Goal: Task Accomplishment & Management: Use online tool/utility

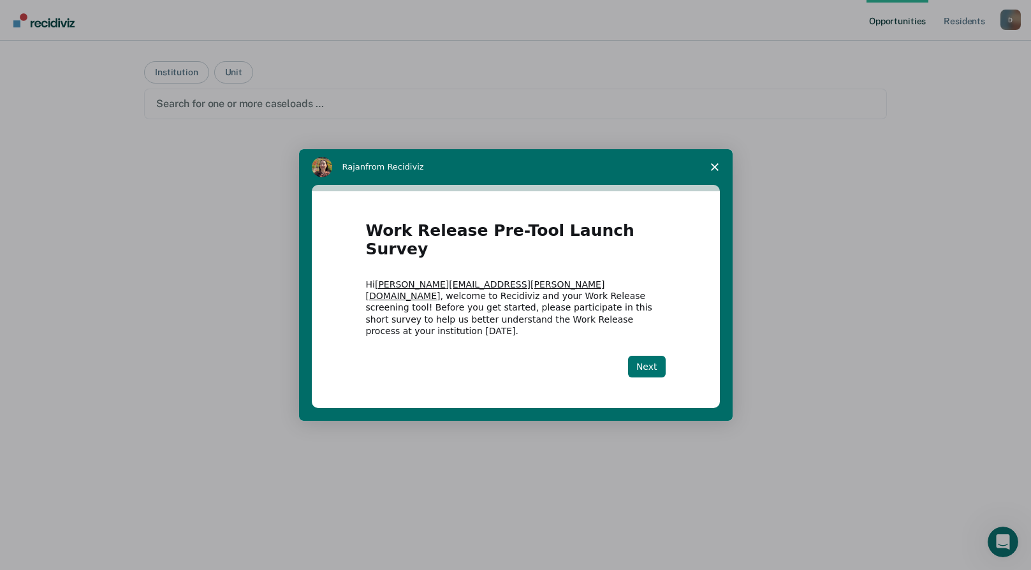
click at [646, 356] on button "Next" at bounding box center [647, 367] width 38 height 22
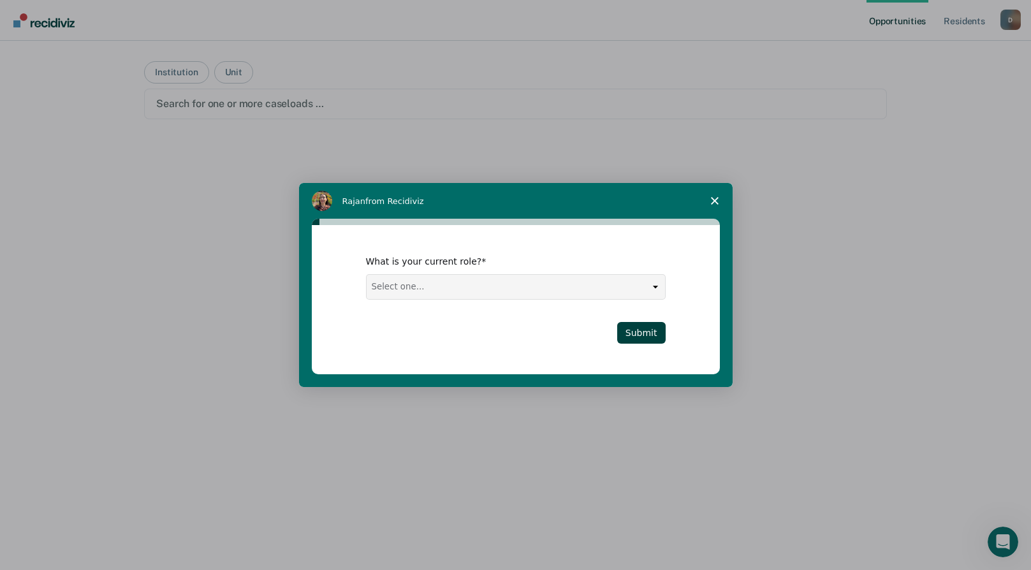
click at [629, 288] on select "Select one... Case Manager FUM Assistant Warden Warden" at bounding box center [516, 287] width 298 height 24
select select "Case Manager"
click at [367, 275] on select "Select one... Case Manager FUM Assistant Warden Warden" at bounding box center [516, 287] width 298 height 24
click at [645, 332] on button "Submit" at bounding box center [641, 333] width 48 height 22
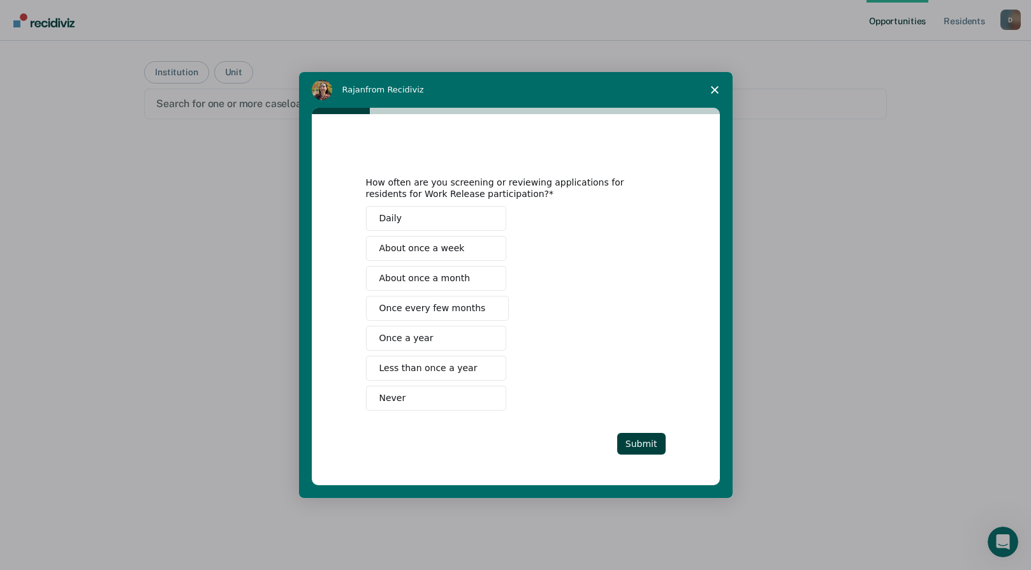
click at [451, 277] on span "About once a month" at bounding box center [424, 278] width 91 height 13
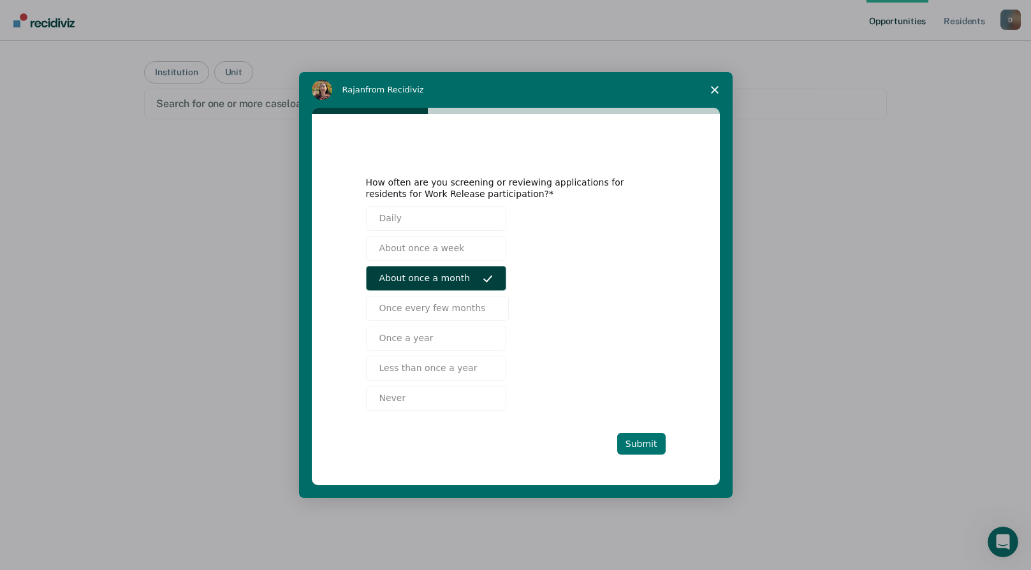
click at [646, 445] on button "Submit" at bounding box center [641, 444] width 48 height 22
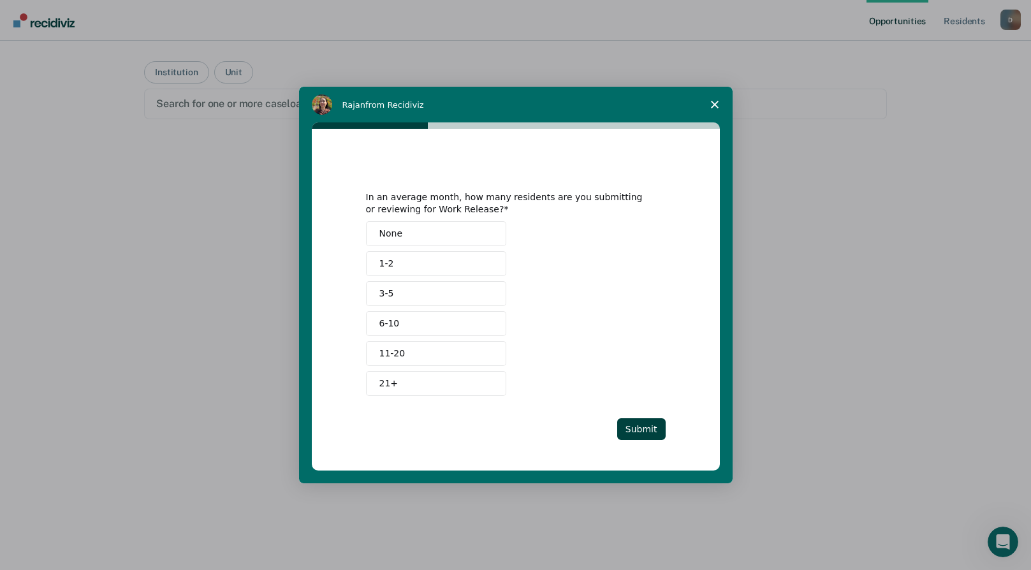
click at [453, 327] on button "6-10" at bounding box center [436, 323] width 140 height 25
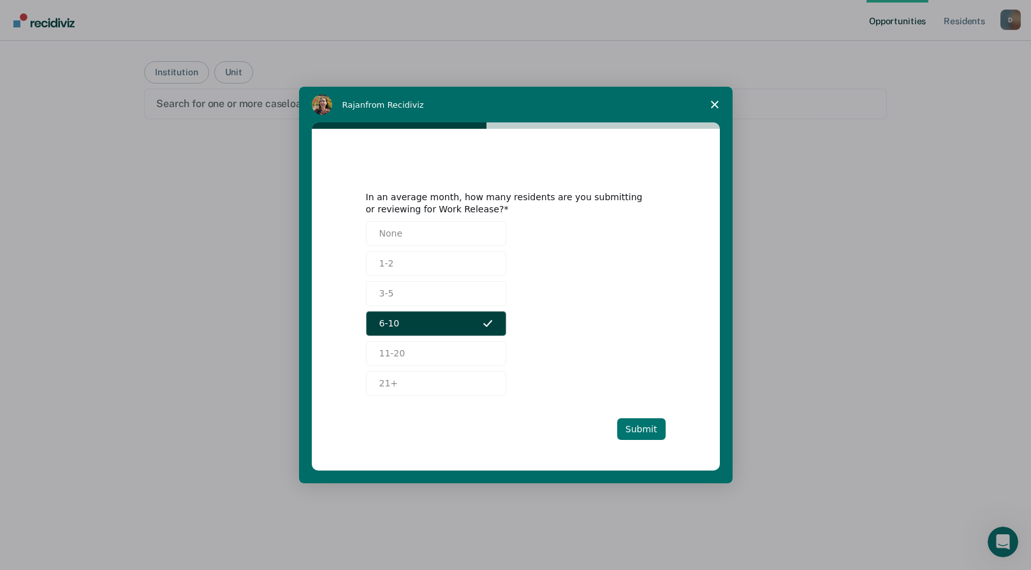
click at [651, 432] on button "Submit" at bounding box center [641, 429] width 48 height 22
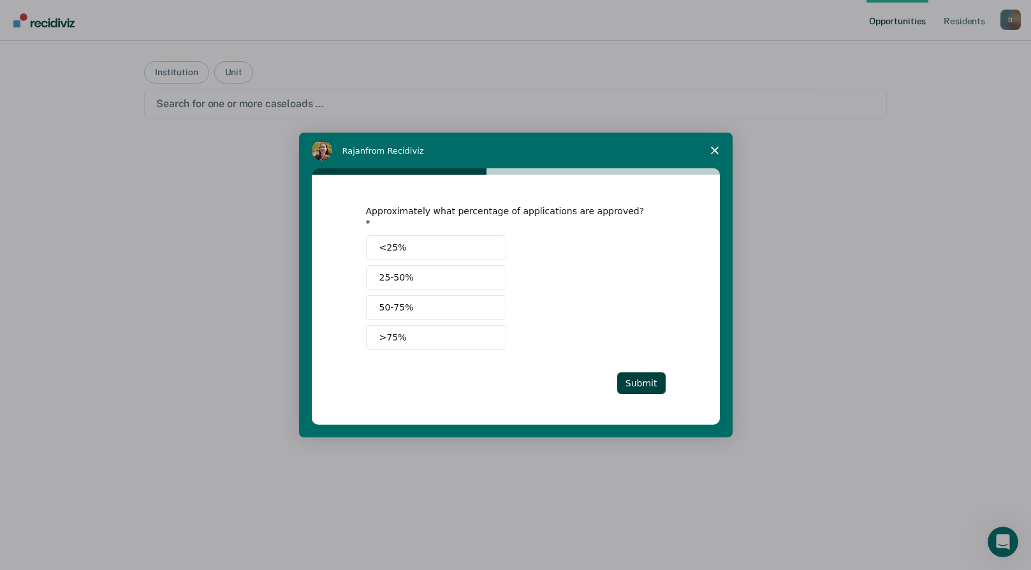
click at [456, 325] on button ">75%" at bounding box center [436, 337] width 140 height 25
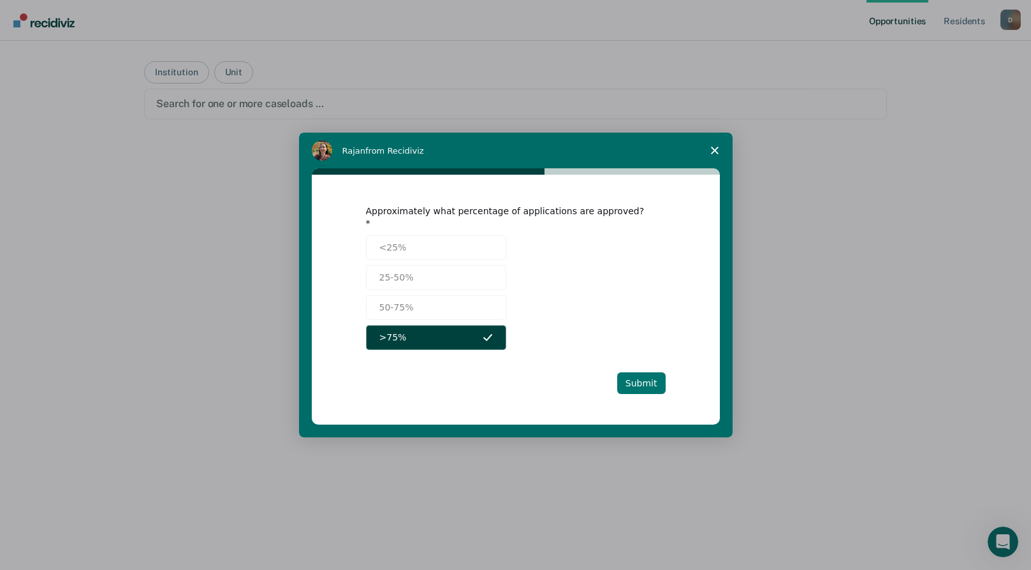
click at [657, 372] on button "Submit" at bounding box center [641, 383] width 48 height 22
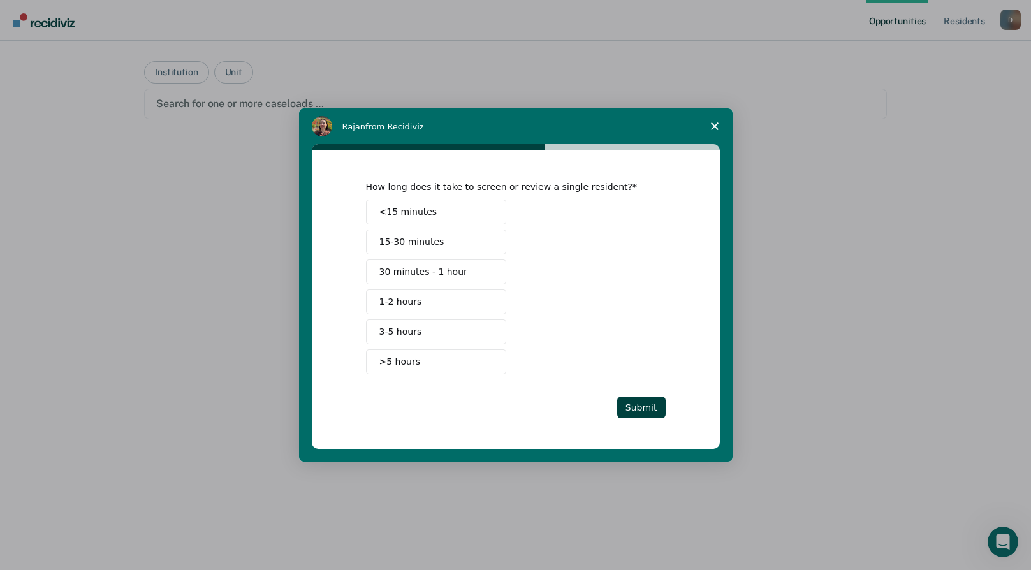
click at [484, 272] on span "Intercom messenger" at bounding box center [488, 271] width 10 height 10
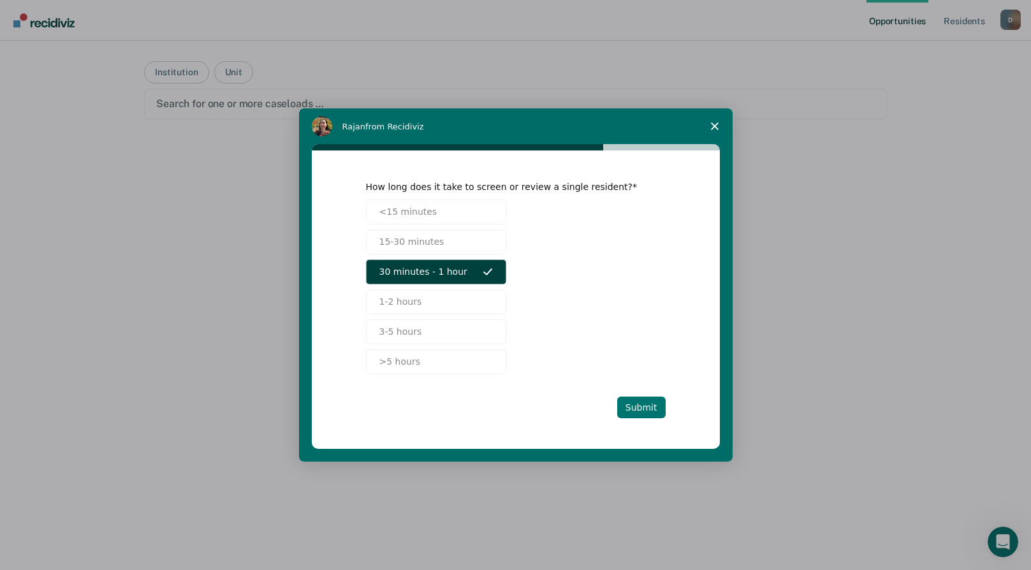
click at [646, 404] on button "Submit" at bounding box center [641, 408] width 48 height 22
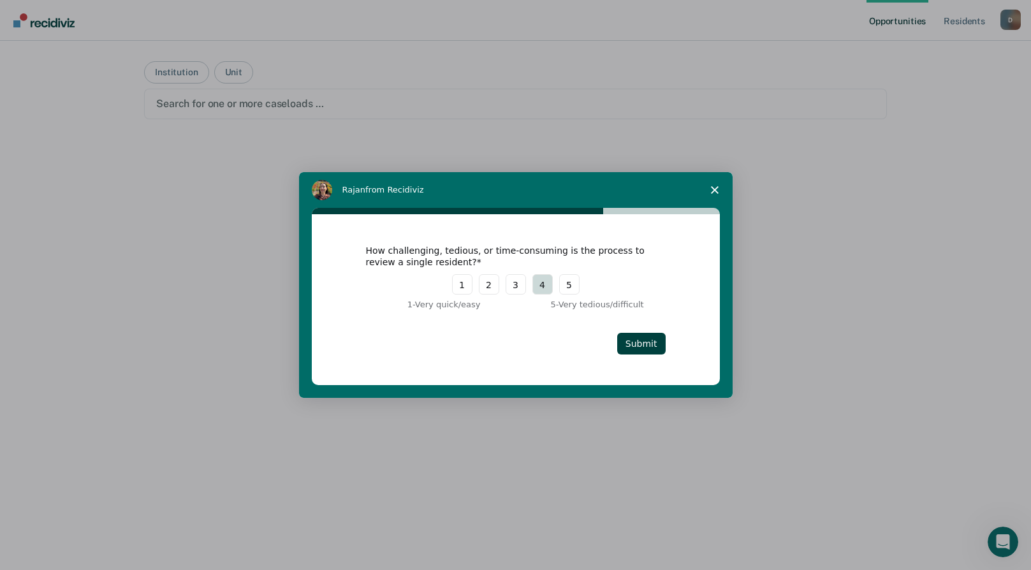
click at [540, 289] on button "4" at bounding box center [542, 284] width 20 height 20
click at [648, 345] on button "Submit" at bounding box center [641, 344] width 48 height 22
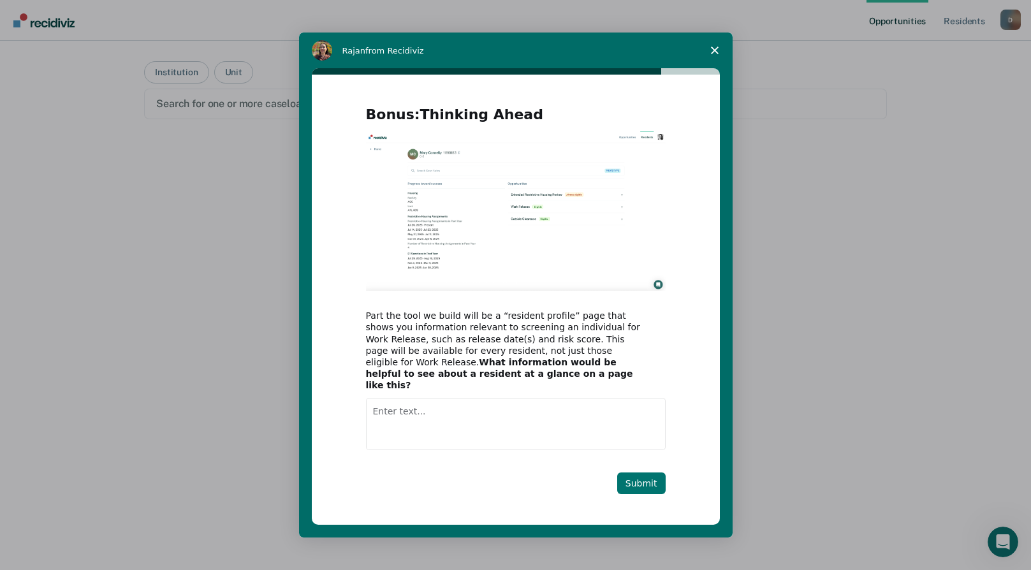
click at [643, 485] on button "Submit" at bounding box center [641, 483] width 48 height 22
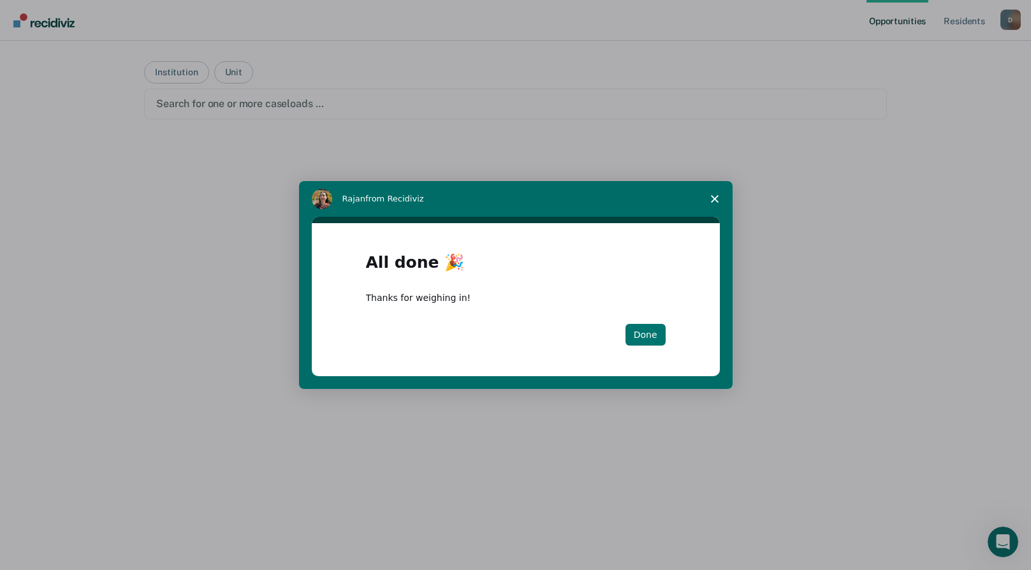
click at [647, 335] on button "Done" at bounding box center [645, 335] width 40 height 22
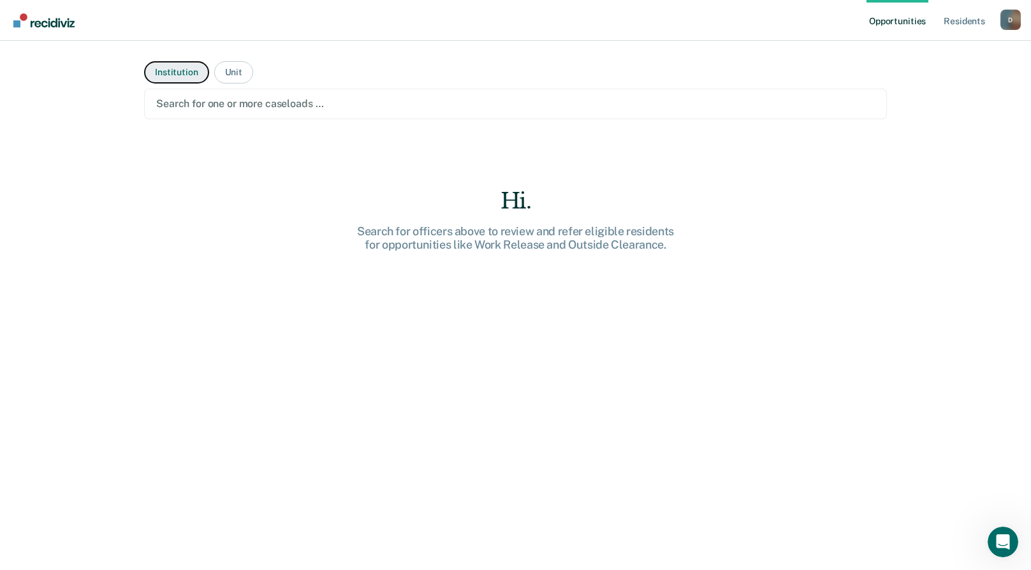
click at [167, 73] on button "Institution" at bounding box center [176, 72] width 64 height 22
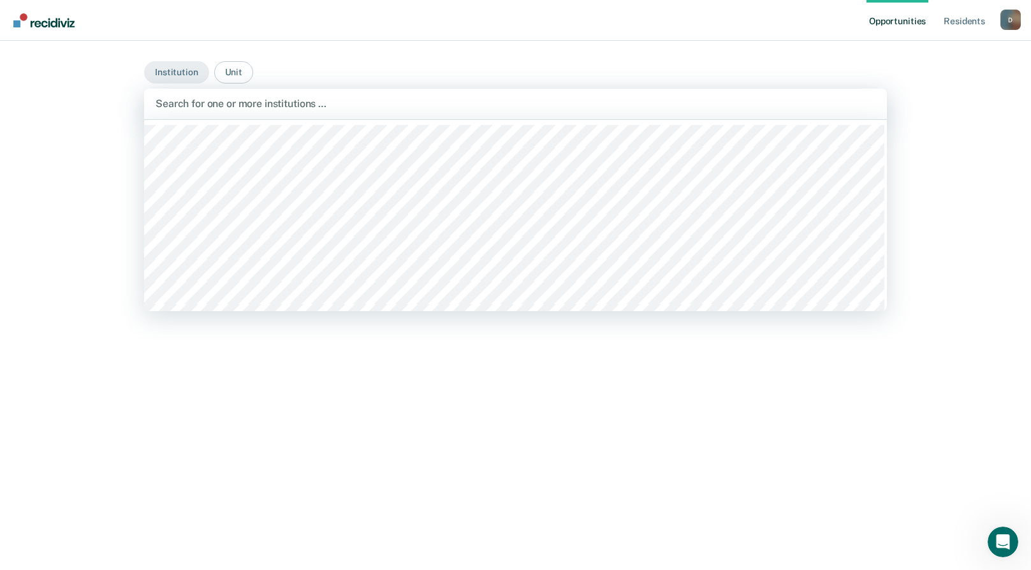
click at [235, 106] on div at bounding box center [516, 103] width 720 height 15
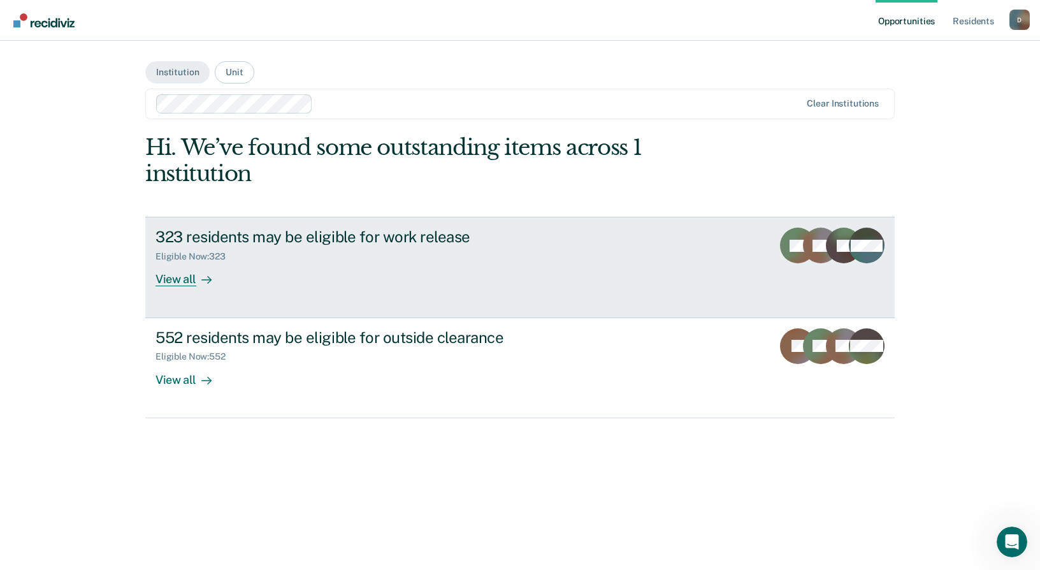
click at [198, 279] on div at bounding box center [203, 279] width 15 height 15
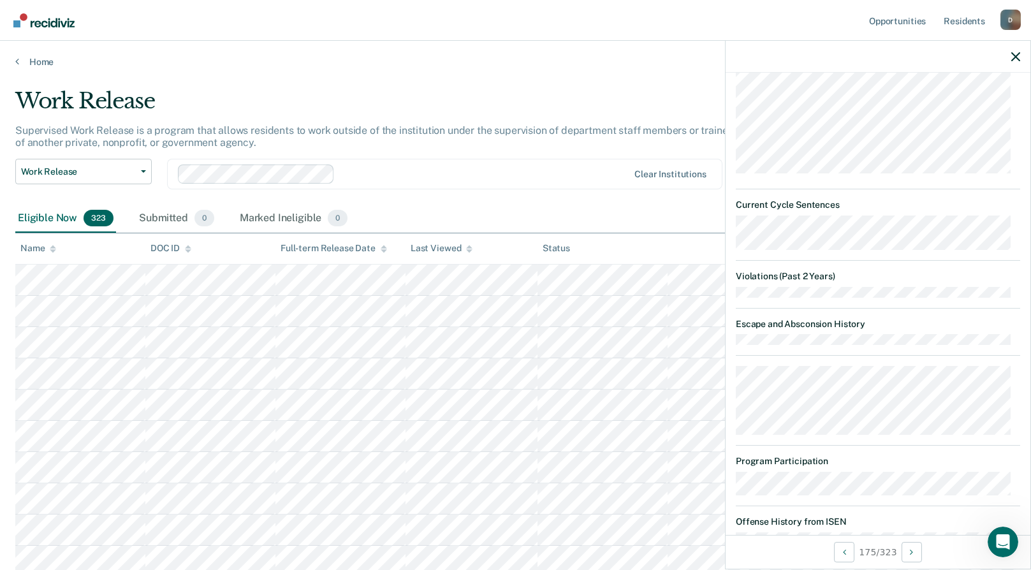
click at [499, 206] on div "Eligible Now 323 Submitted 0 Marked Ineligible 0" at bounding box center [515, 219] width 1000 height 29
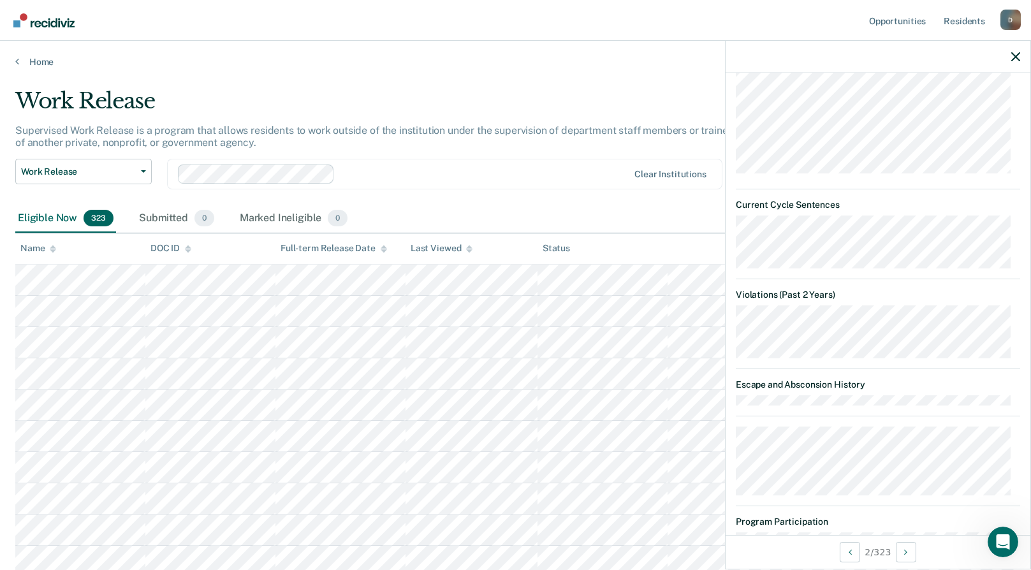
scroll to position [446, 0]
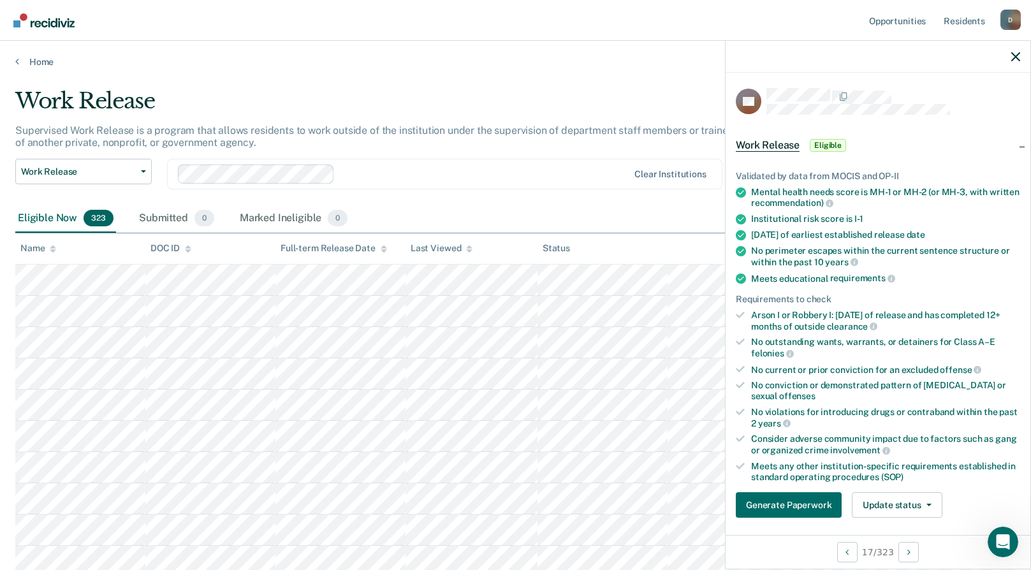
click at [545, 150] on div "Supervised Work Release is a program that allows residents to work outside of t…" at bounding box center [401, 141] width 773 height 34
click at [470, 247] on icon at bounding box center [469, 246] width 6 height 3
click at [470, 247] on icon at bounding box center [469, 249] width 6 height 8
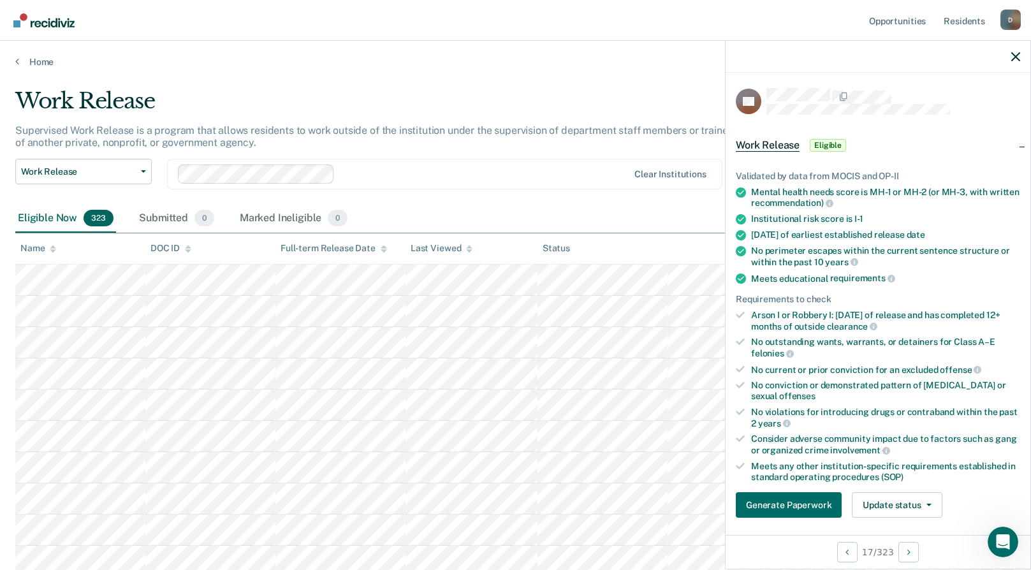
click at [581, 92] on div "Work Release" at bounding box center [401, 106] width 773 height 36
click at [620, 101] on div "Work Release" at bounding box center [401, 106] width 773 height 36
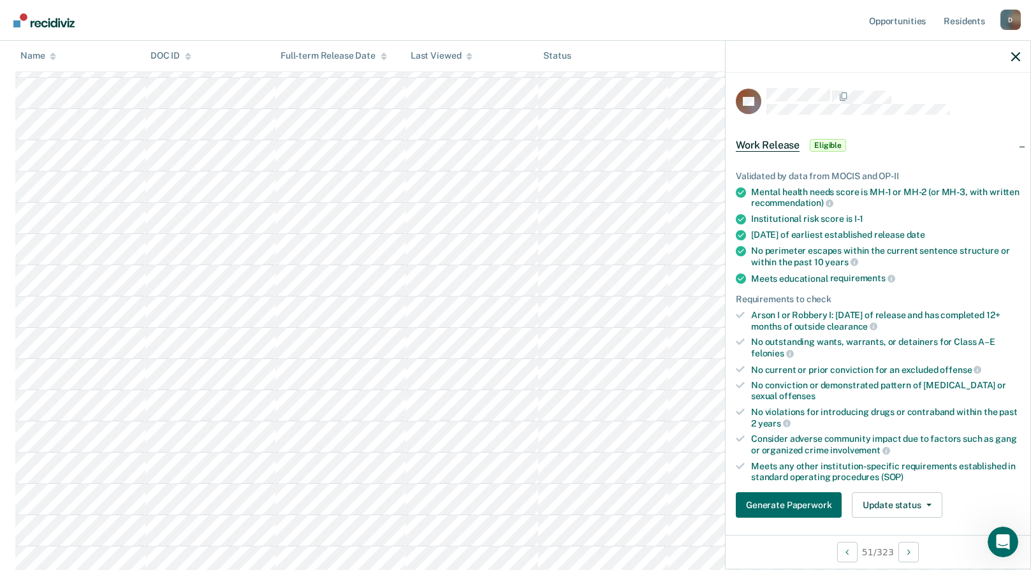
scroll to position [893, 0]
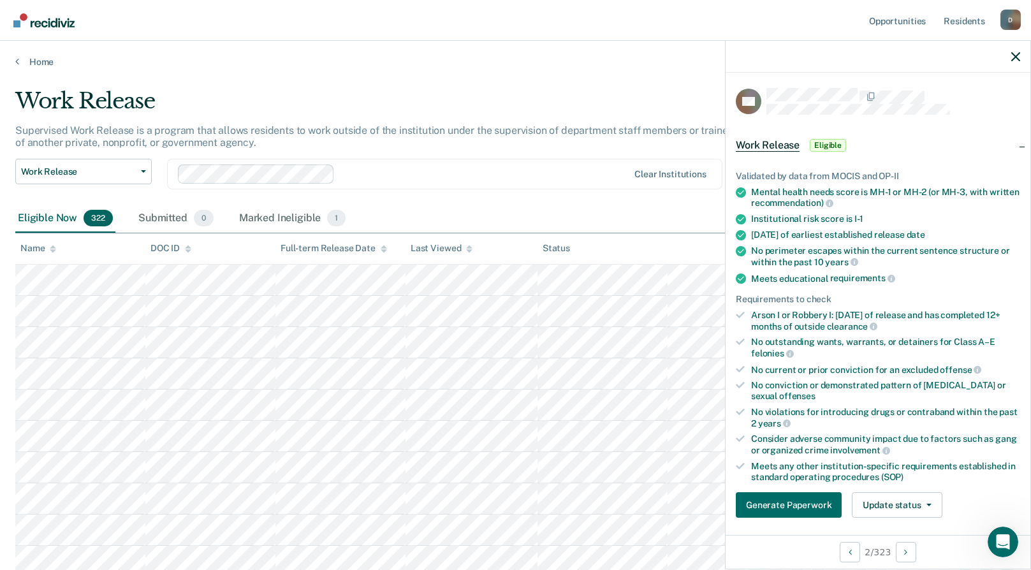
click at [533, 199] on div "Work Release Work Release Outside Clearance Clear institutions" at bounding box center [401, 182] width 773 height 46
click at [307, 224] on div "Marked Ineligible 1" at bounding box center [293, 219] width 112 height 28
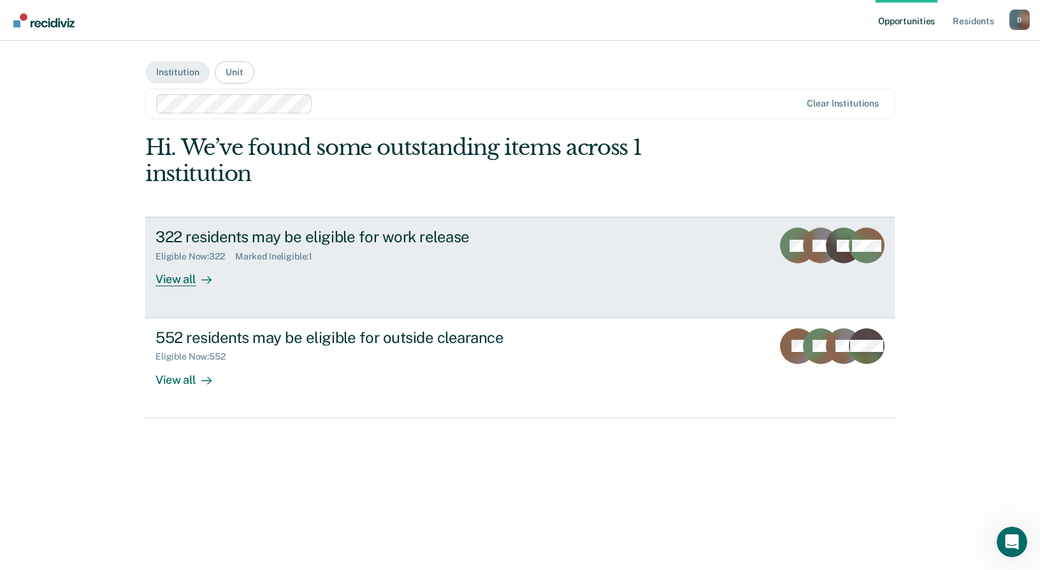
click at [335, 247] on div "Eligible Now : 322 Marked Ineligible : 1" at bounding box center [380, 254] width 448 height 16
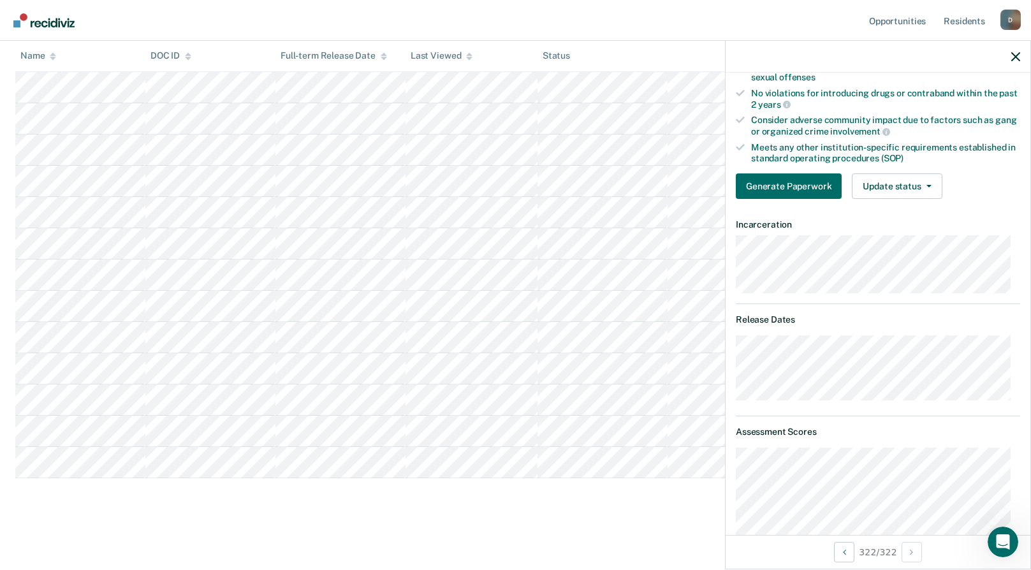
scroll to position [128, 0]
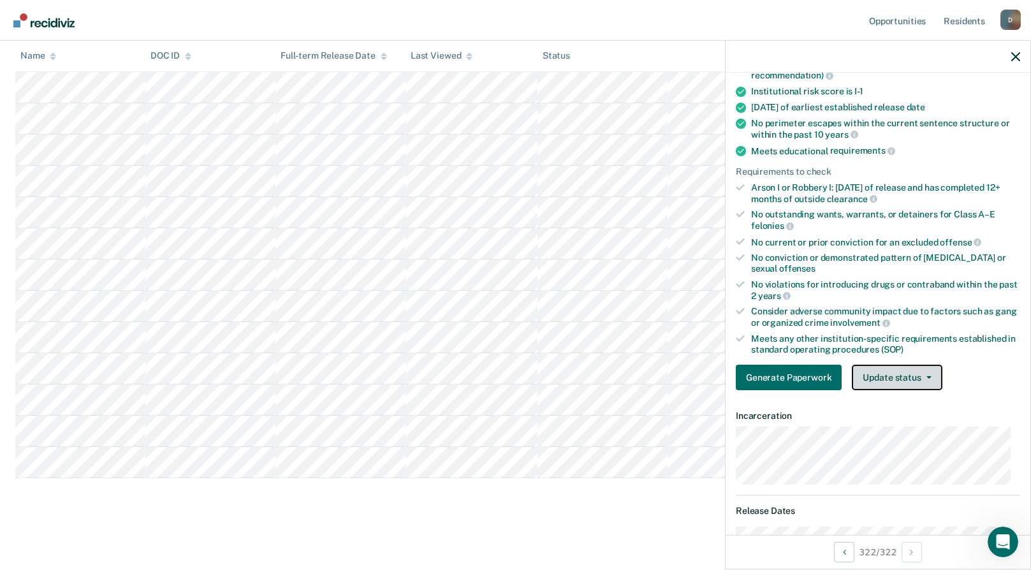
click at [933, 380] on button "Update status" at bounding box center [897, 378] width 90 height 26
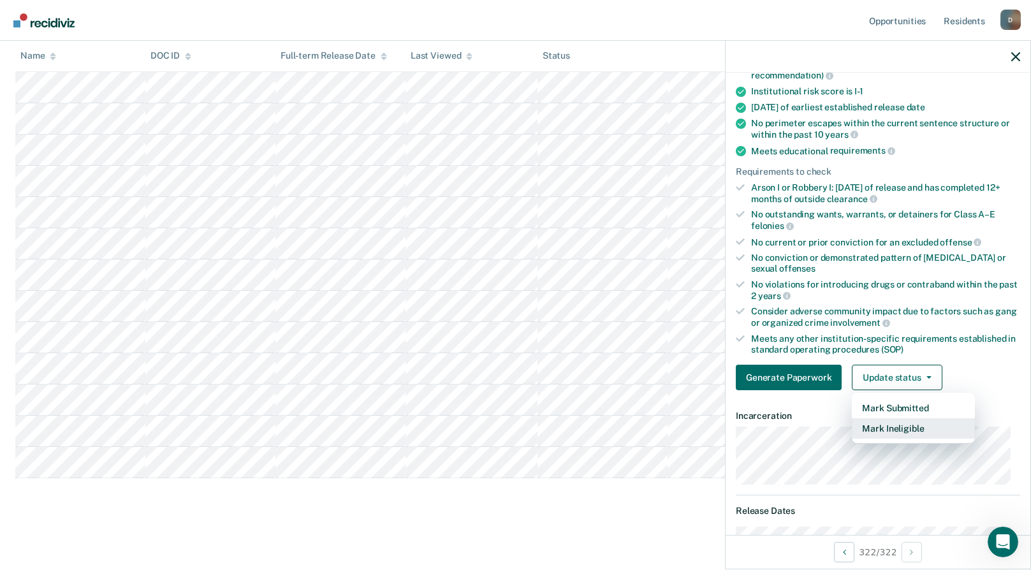
click at [924, 426] on button "Mark Ineligible" at bounding box center [913, 428] width 123 height 20
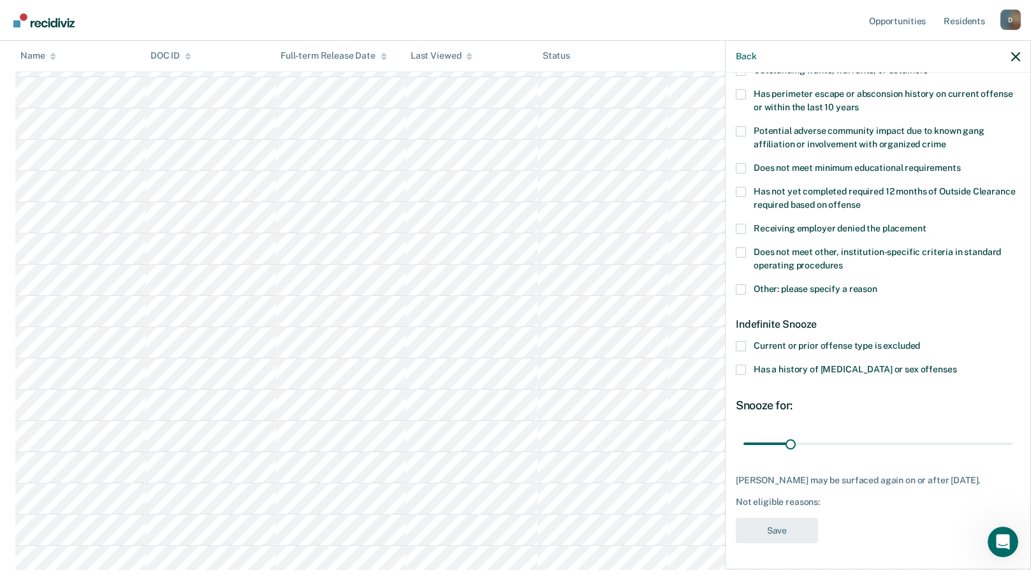
scroll to position [9845, 0]
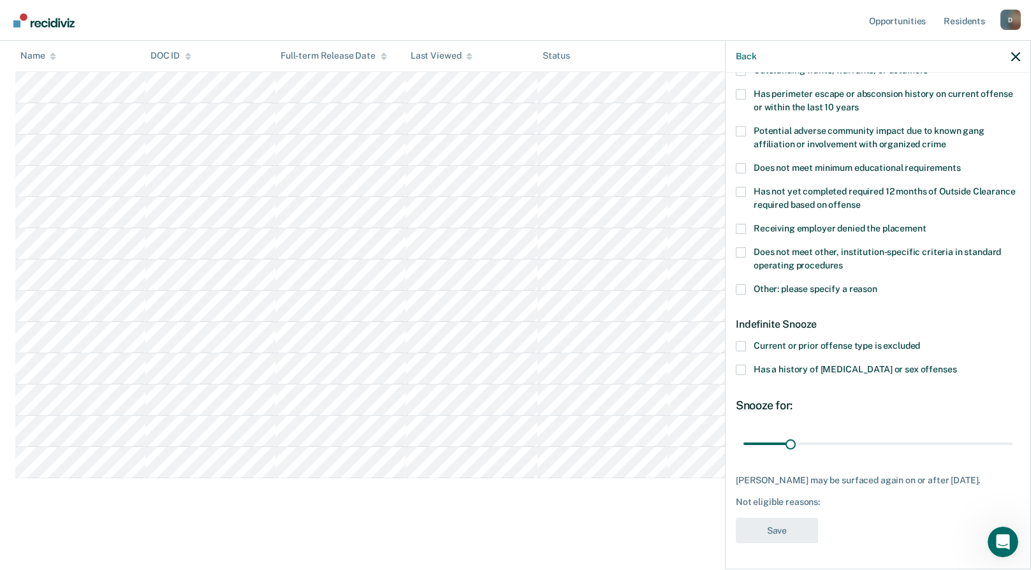
click at [745, 365] on span at bounding box center [741, 370] width 10 height 10
click at [956, 365] on input "Has a history of [MEDICAL_DATA] or sex offenses" at bounding box center [956, 365] width 0 height 0
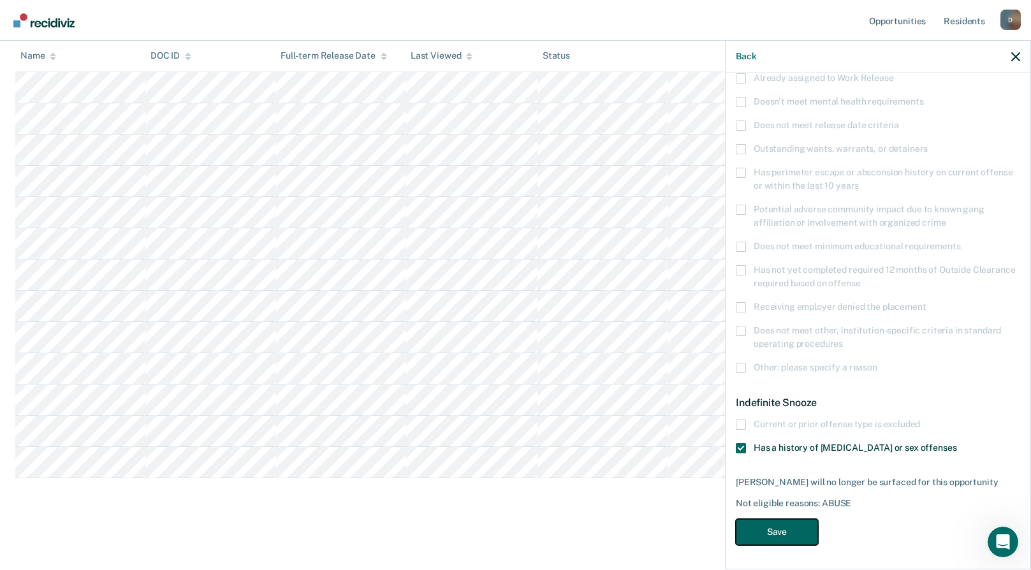
drag, startPoint x: 776, startPoint y: 532, endPoint x: 582, endPoint y: 535, distance: 194.5
click at [776, 532] on button "Save" at bounding box center [777, 532] width 82 height 26
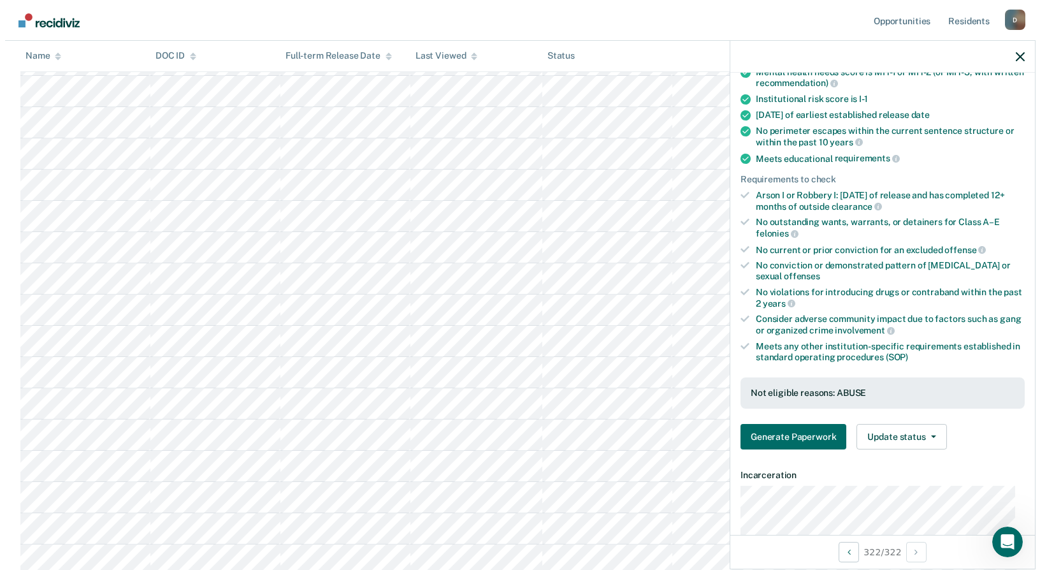
scroll to position [0, 0]
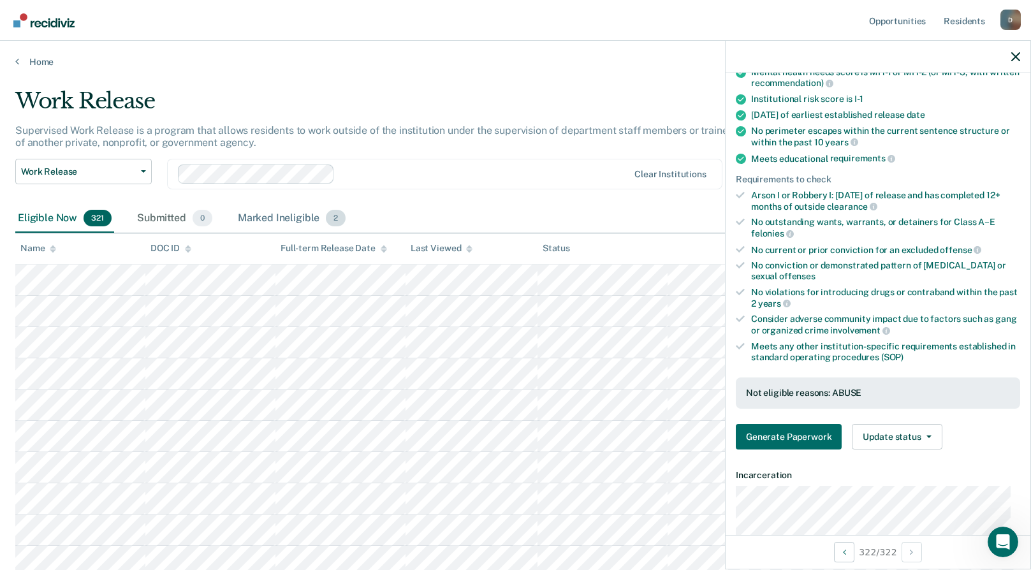
click at [284, 226] on div "Marked Ineligible 2" at bounding box center [291, 219] width 113 height 28
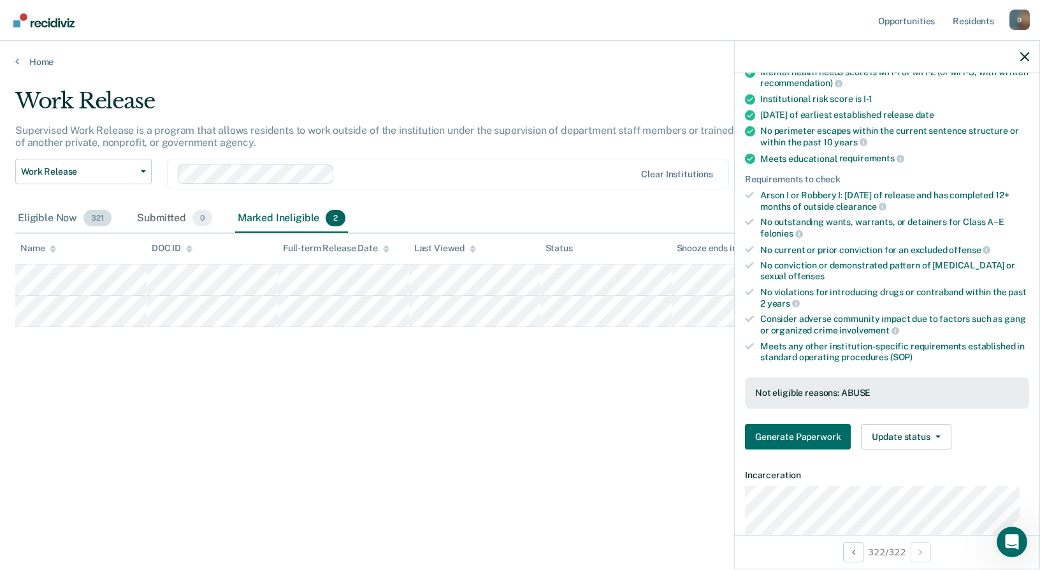
click at [55, 219] on div "Eligible Now 321" at bounding box center [64, 219] width 99 height 28
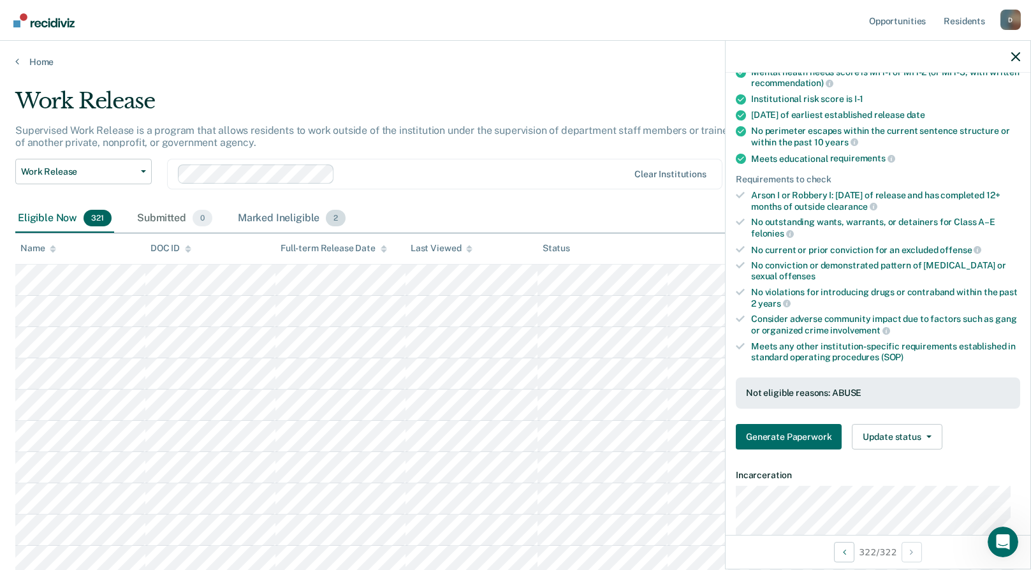
click at [305, 220] on div "Marked Ineligible 2" at bounding box center [291, 219] width 113 height 28
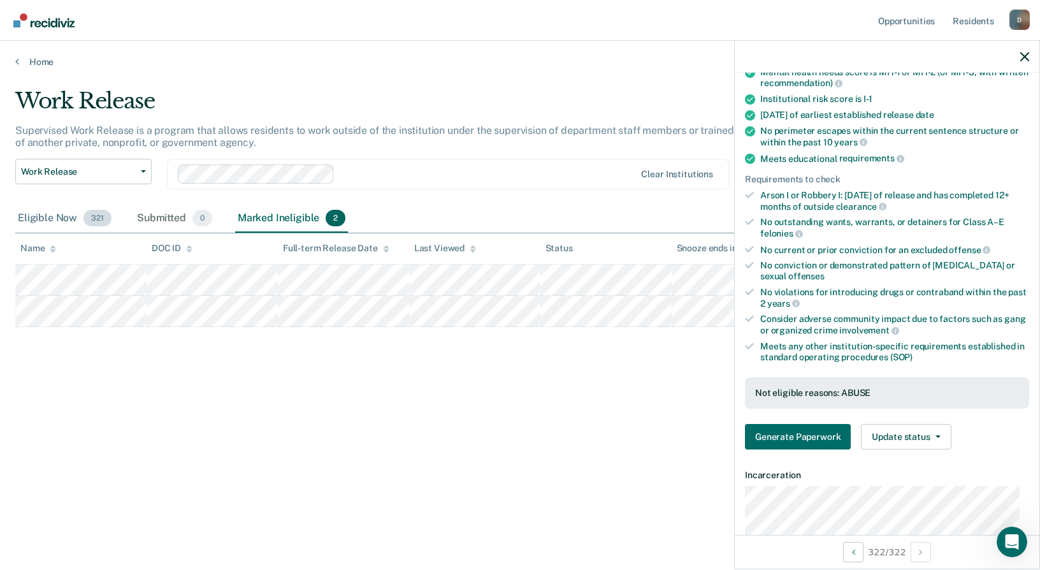
click at [52, 218] on div "Eligible Now 321" at bounding box center [64, 219] width 99 height 28
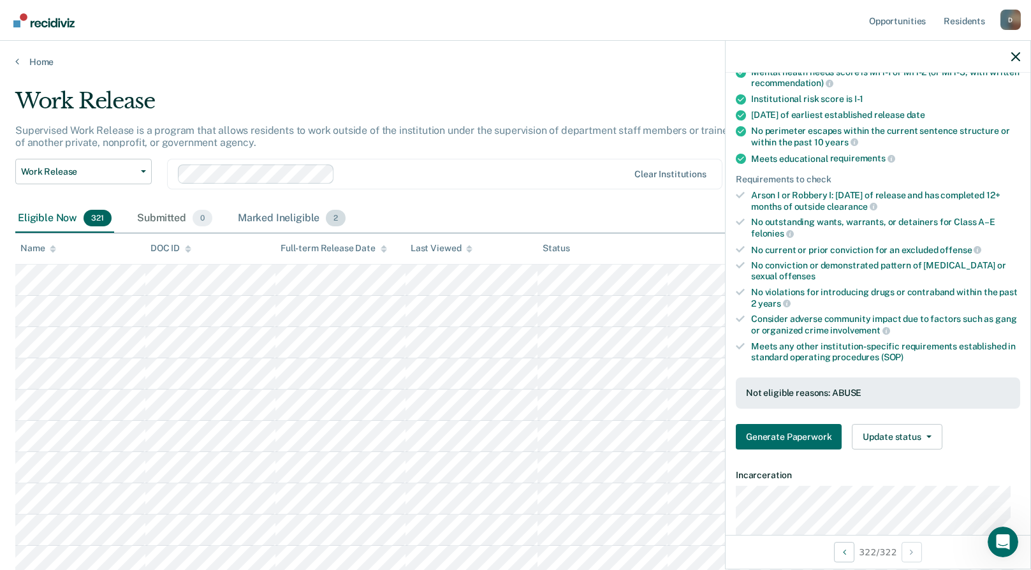
click at [296, 222] on div "Marked Ineligible 2" at bounding box center [291, 219] width 113 height 28
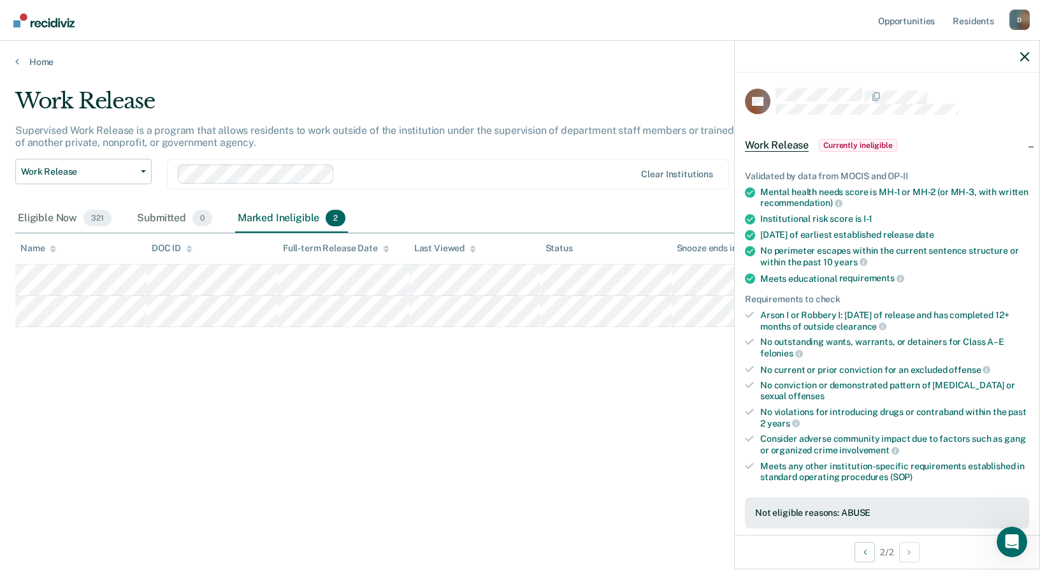
click at [358, 375] on div "Work Release Supervised Work Release is a program that allows residents to work…" at bounding box center [520, 281] width 1010 height 386
drag, startPoint x: 170, startPoint y: 383, endPoint x: 117, endPoint y: 357, distance: 59.0
click at [170, 383] on div "Work Release Supervised Work Release is a program that allows residents to work…" at bounding box center [520, 281] width 1010 height 386
click at [52, 219] on div "Eligible Now 321" at bounding box center [64, 219] width 99 height 28
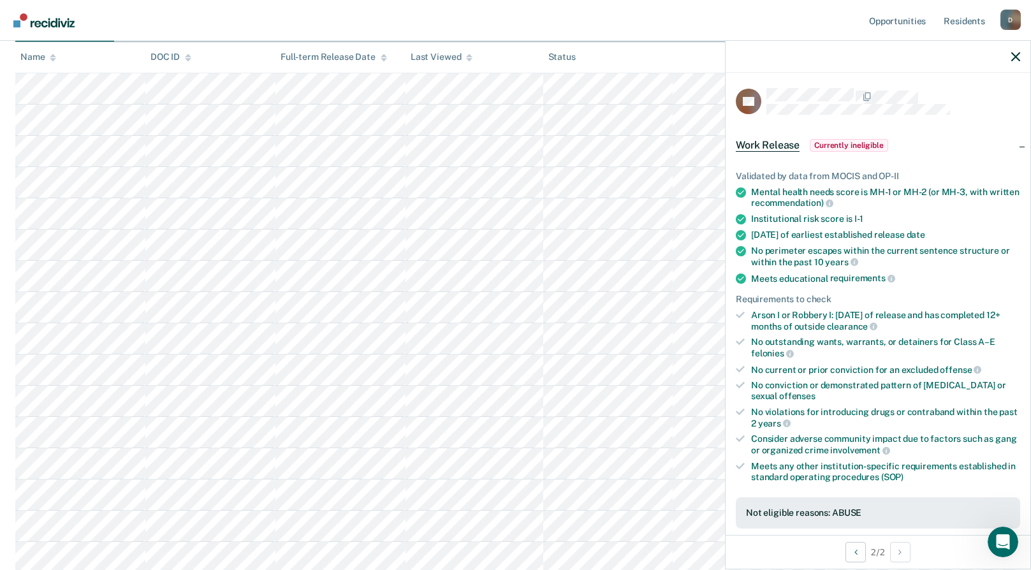
scroll to position [574, 0]
click at [949, 426] on div "No violations for introducing drugs or contraband within the past 2 years" at bounding box center [885, 418] width 269 height 22
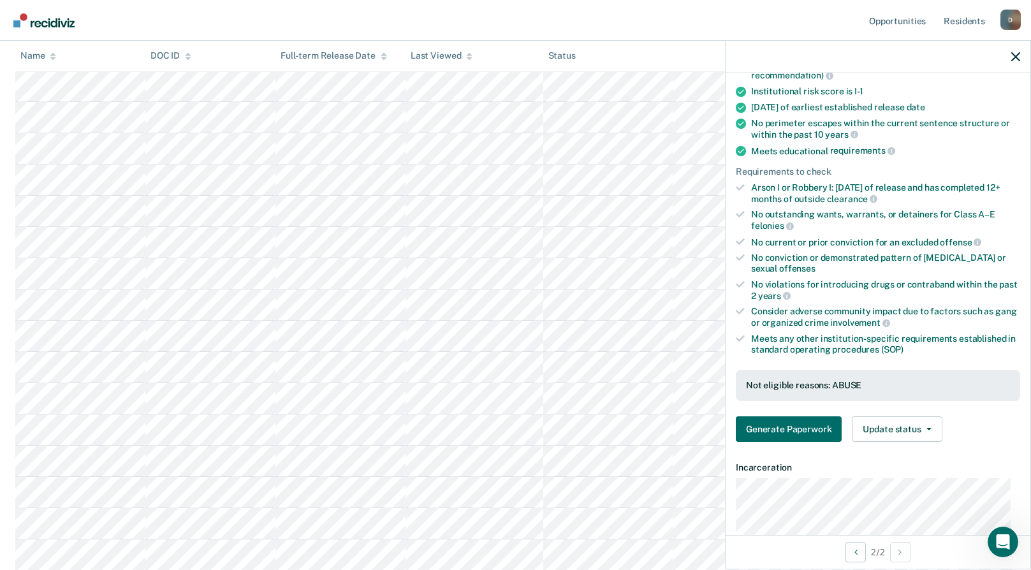
scroll to position [0, 0]
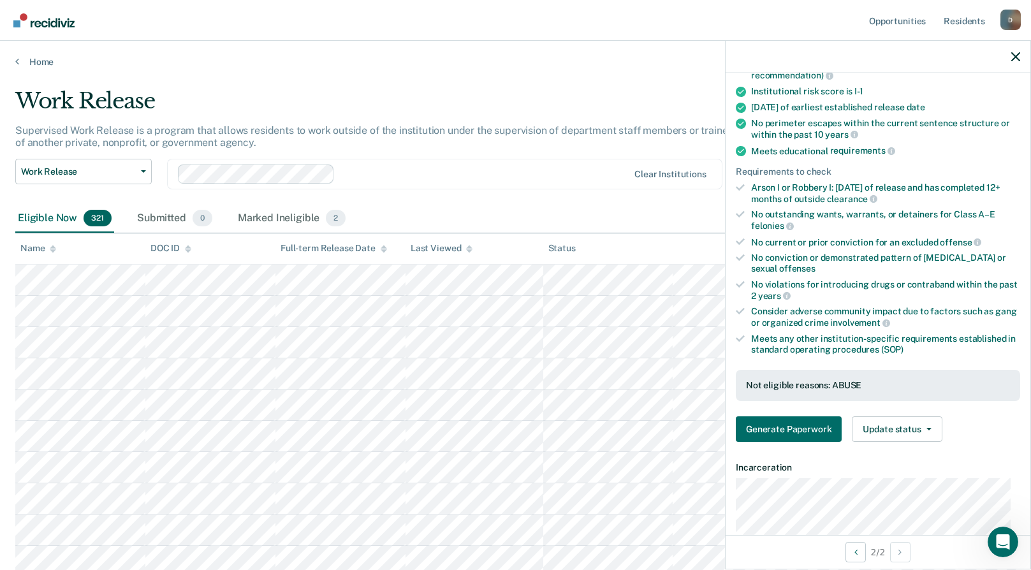
click at [58, 247] on th "Name" at bounding box center [80, 248] width 130 height 31
click at [55, 245] on icon at bounding box center [53, 249] width 6 height 8
click at [293, 215] on div "Marked Ineligible 2" at bounding box center [291, 219] width 113 height 28
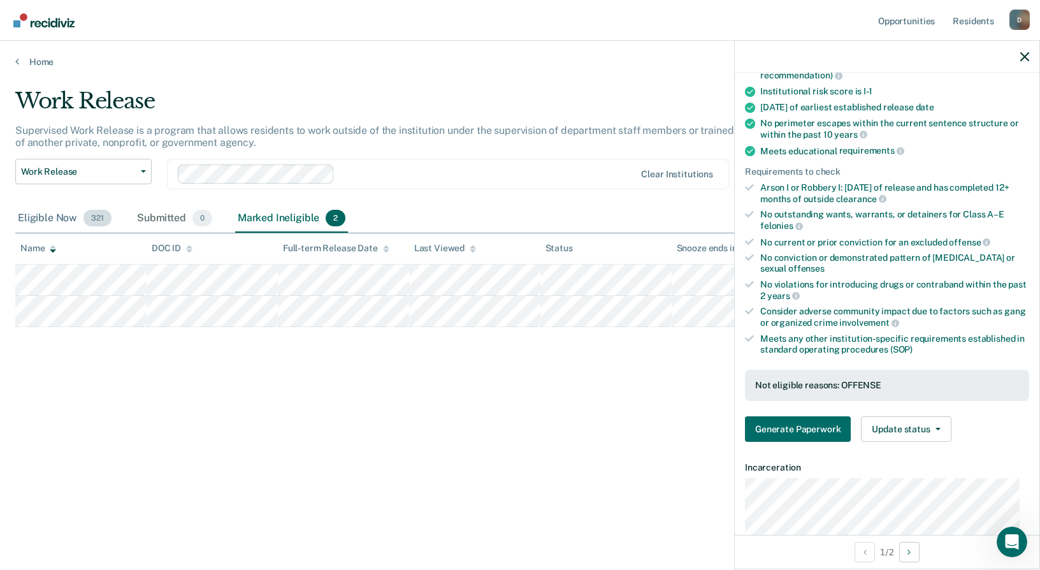
click at [44, 219] on div "Eligible Now 321" at bounding box center [64, 219] width 99 height 28
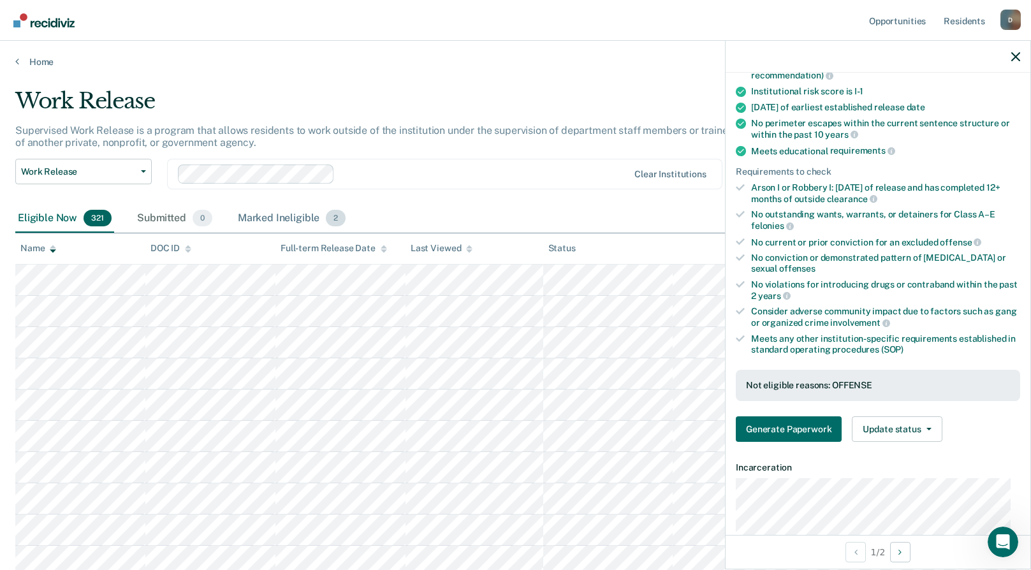
click at [291, 215] on div "Marked Ineligible 2" at bounding box center [291, 219] width 113 height 28
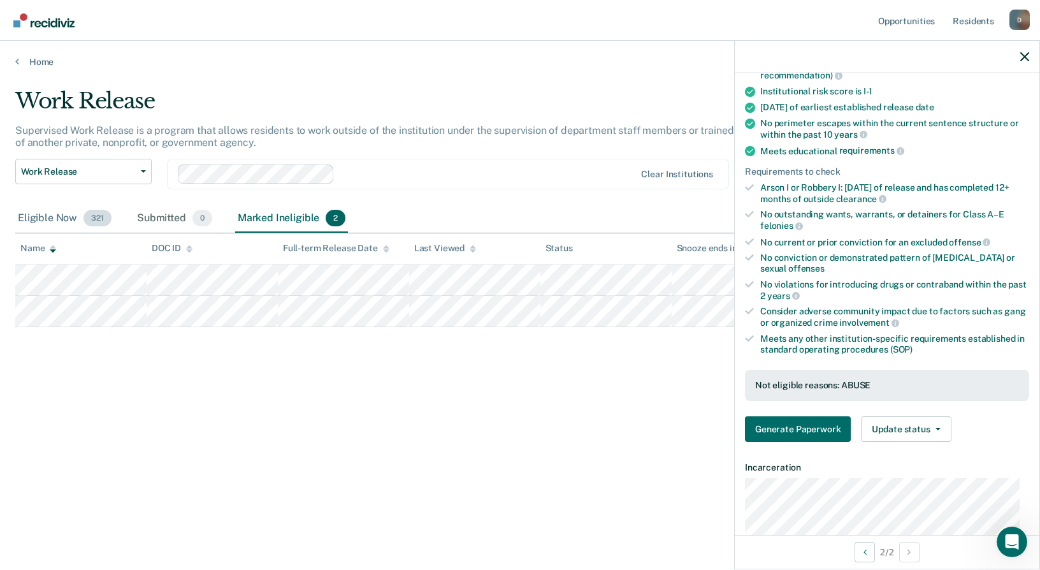
click at [47, 219] on div "Eligible Now 321" at bounding box center [64, 219] width 99 height 28
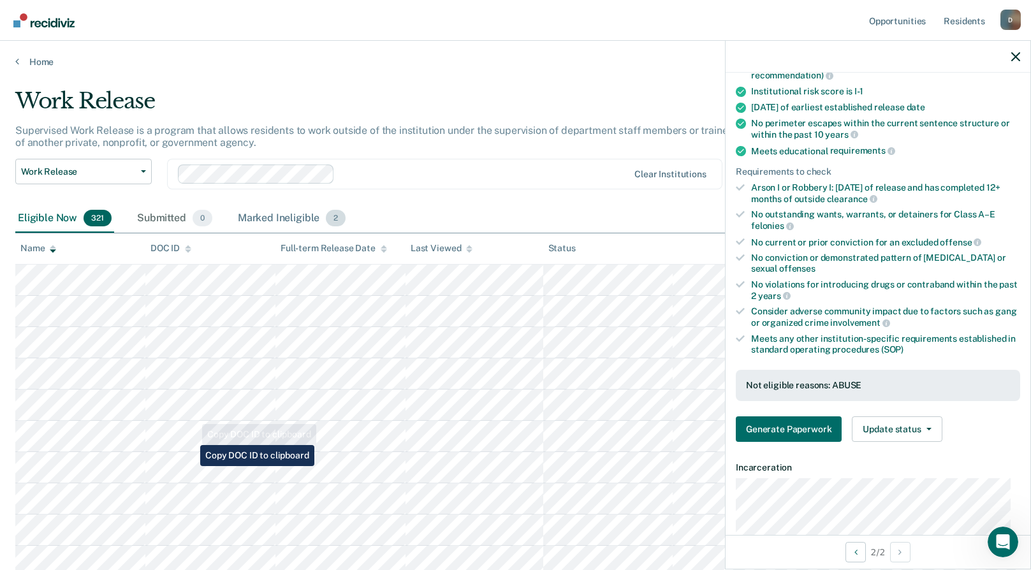
click at [439, 207] on div "Eligible Now 321 Submitted 0 Marked Ineligible 2" at bounding box center [515, 219] width 1000 height 29
click at [289, 212] on div "Marked Ineligible 2" at bounding box center [291, 219] width 113 height 28
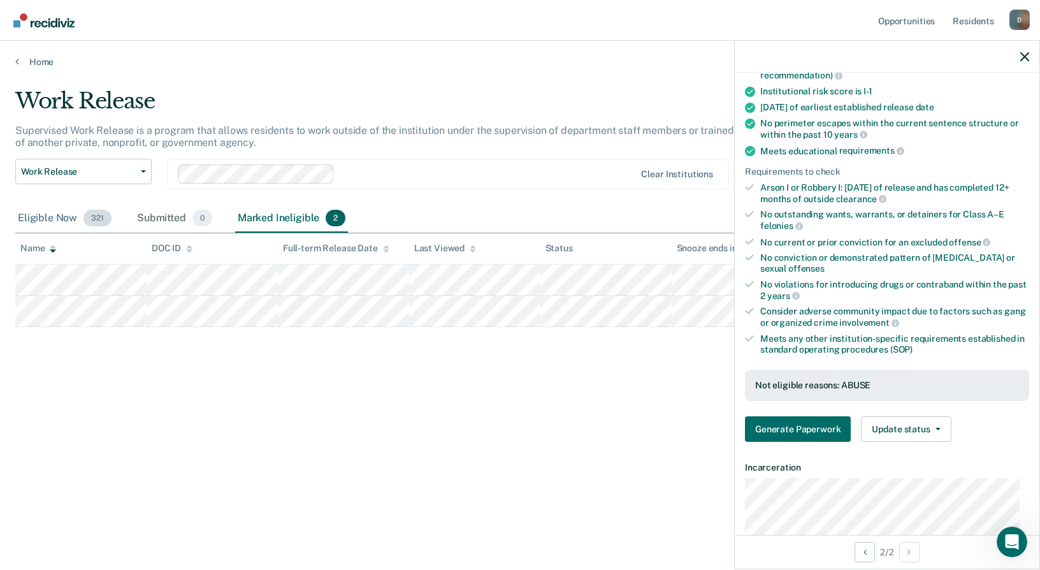
click at [56, 222] on div "Eligible Now 321" at bounding box center [64, 219] width 99 height 28
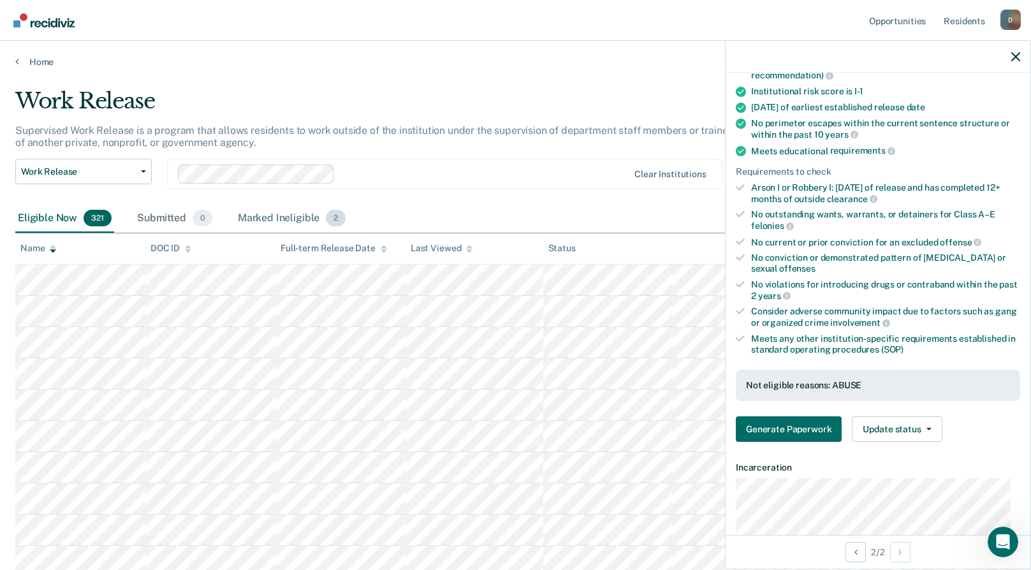
click at [273, 212] on div "Marked Ineligible 2" at bounding box center [291, 219] width 113 height 28
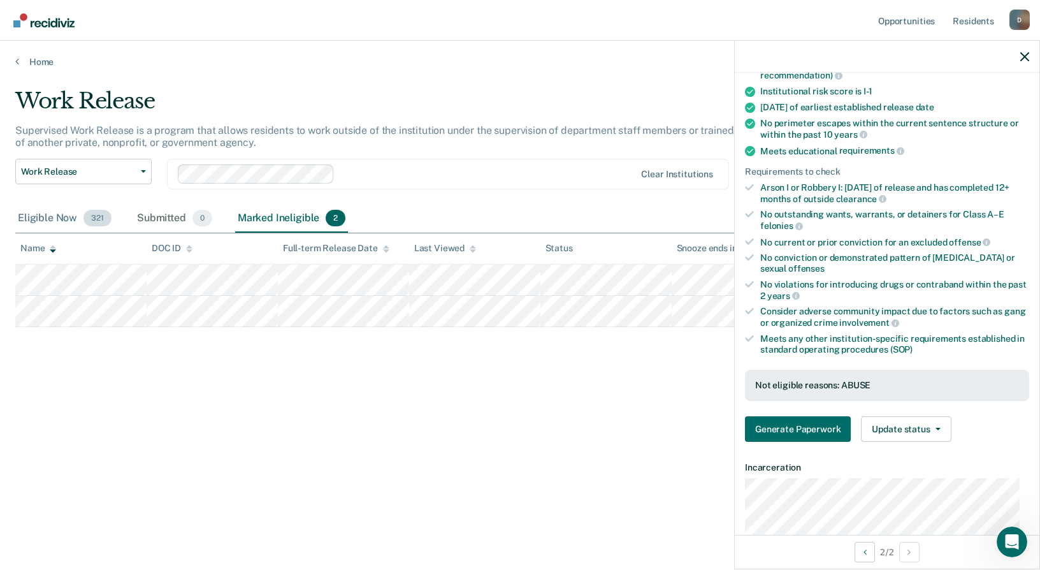
click at [31, 218] on div "Eligible Now 321" at bounding box center [64, 219] width 99 height 28
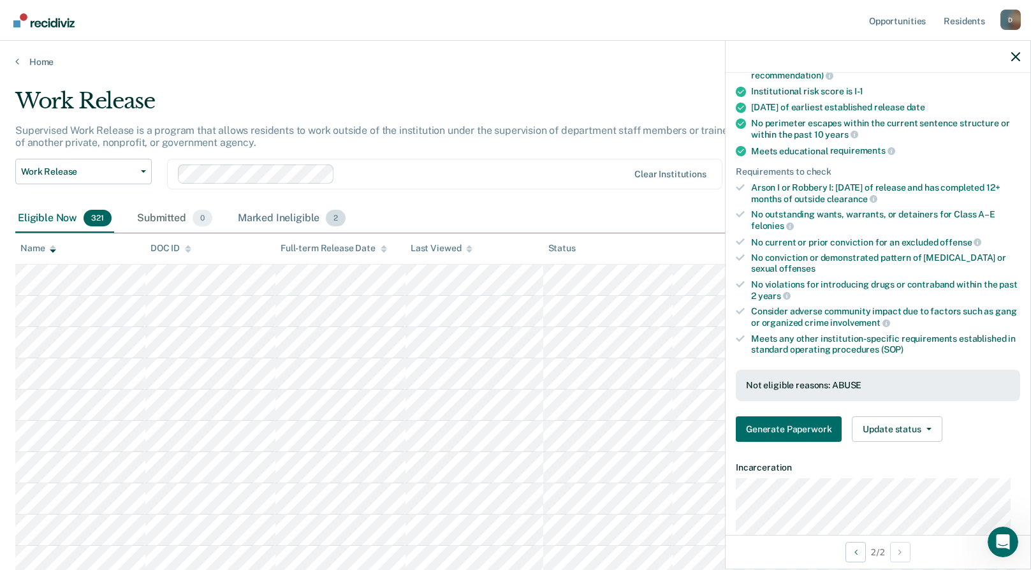
click at [300, 213] on div "Marked Ineligible 2" at bounding box center [291, 219] width 113 height 28
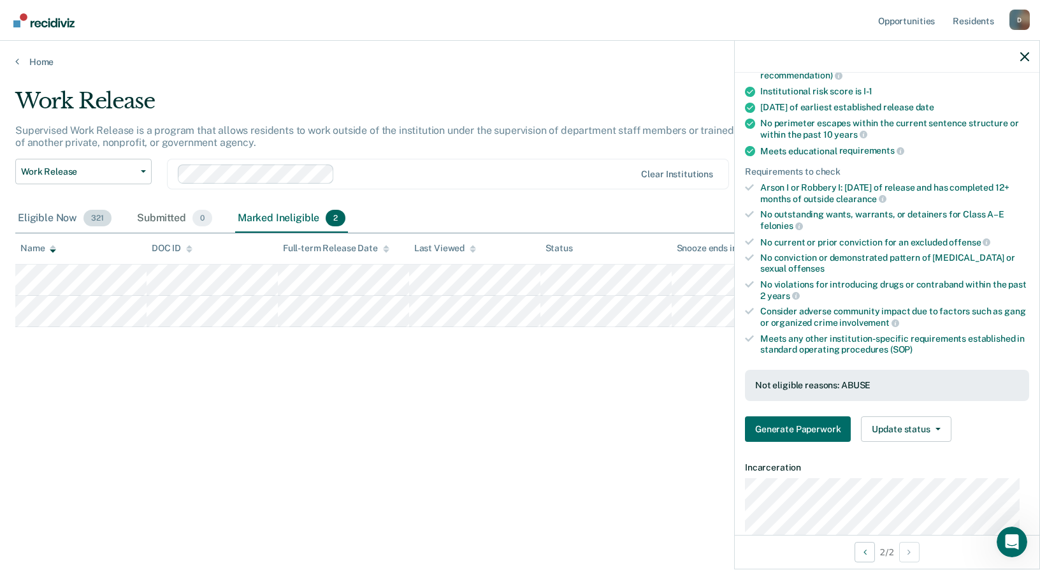
click at [54, 214] on div "Eligible Now 321" at bounding box center [64, 219] width 99 height 28
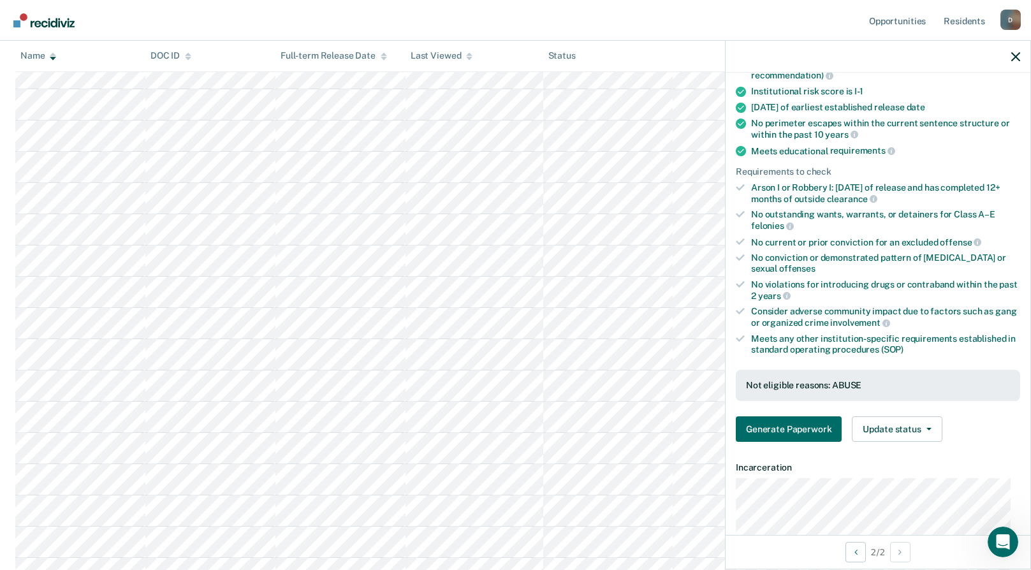
scroll to position [1084, 0]
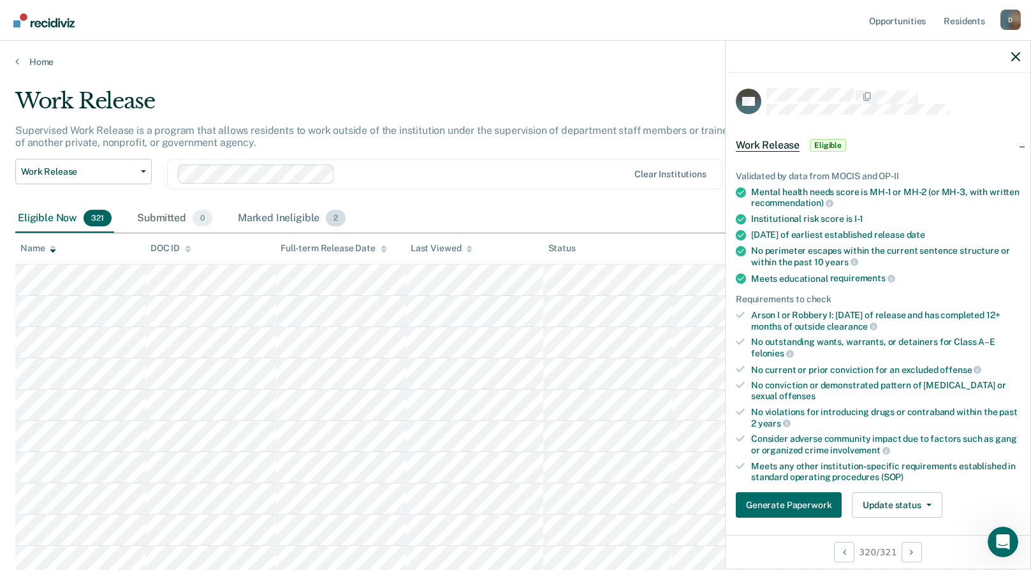
click at [287, 224] on div "Marked Ineligible 2" at bounding box center [291, 219] width 113 height 28
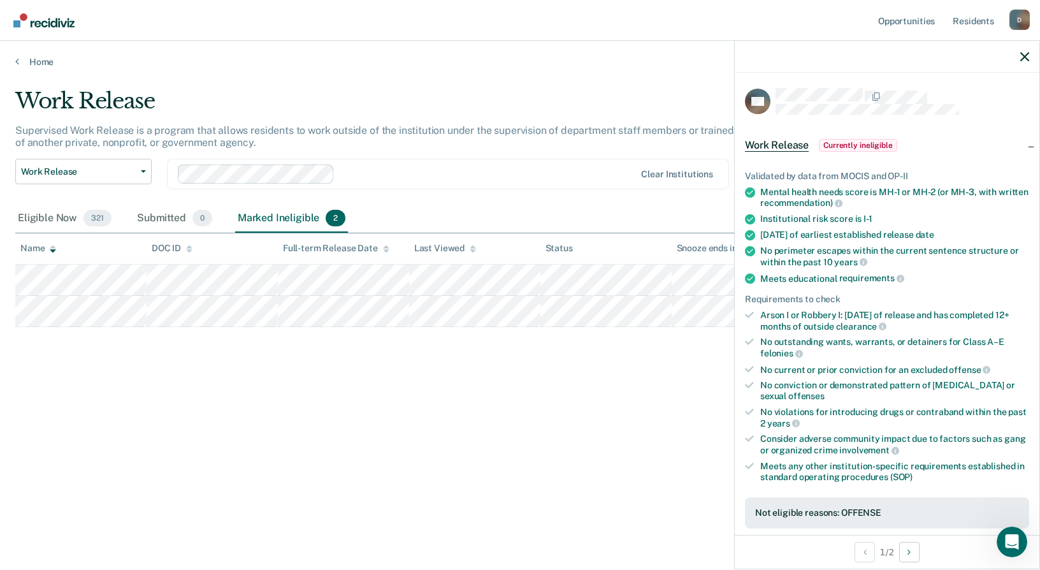
click at [400, 385] on div "Work Release Supervised Work Release is a program that allows residents to work…" at bounding box center [520, 281] width 1010 height 386
click at [54, 222] on div "Eligible Now 321" at bounding box center [64, 219] width 99 height 28
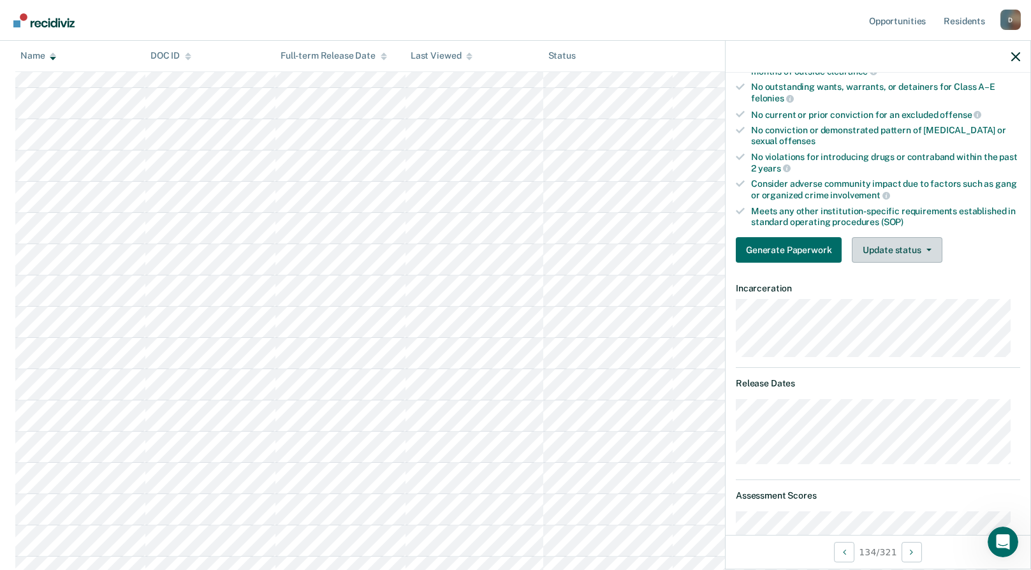
scroll to position [128, 0]
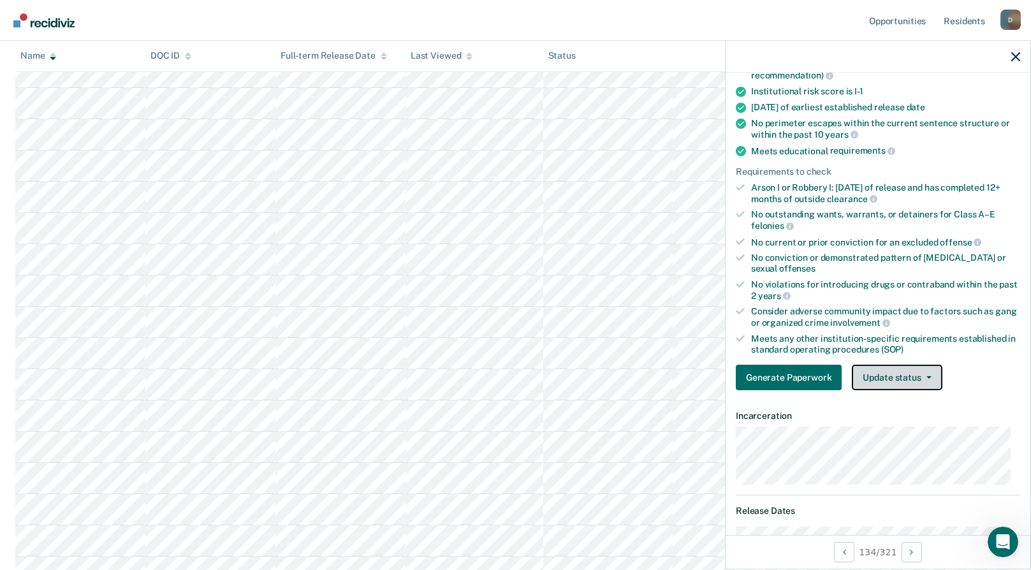
click at [915, 375] on button "Update status" at bounding box center [897, 378] width 90 height 26
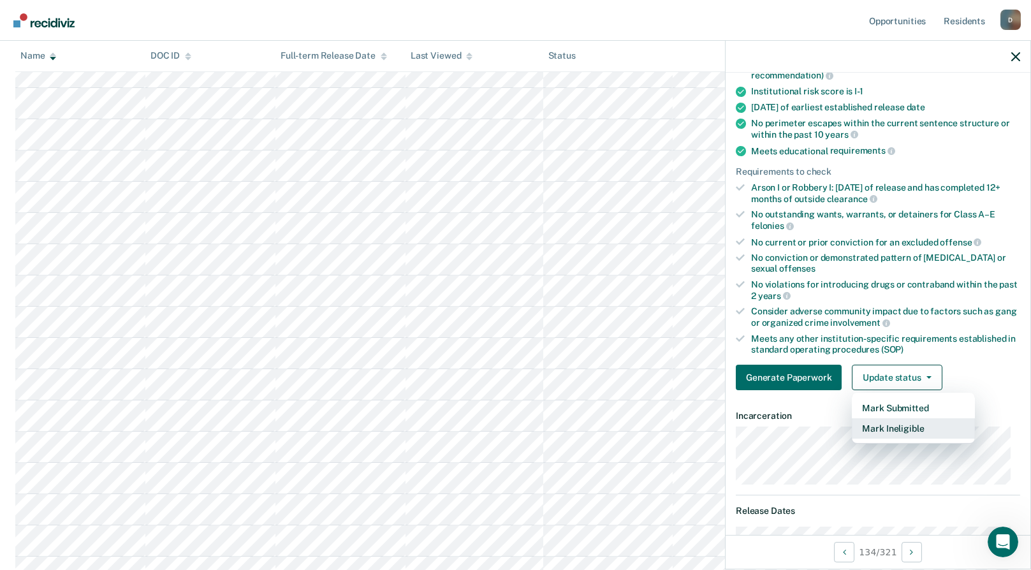
click at [903, 428] on button "Mark Ineligible" at bounding box center [913, 428] width 123 height 20
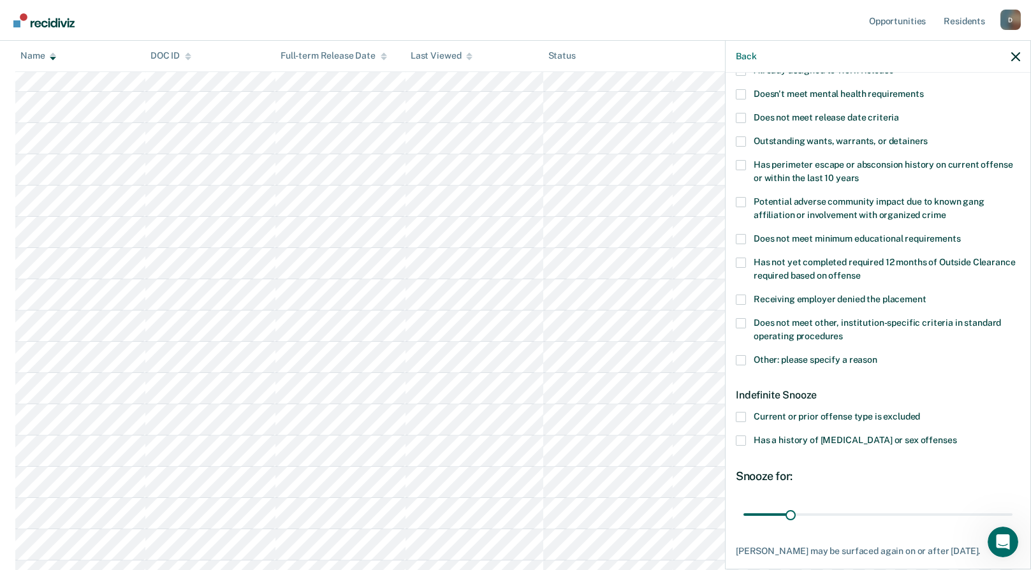
scroll to position [207, 0]
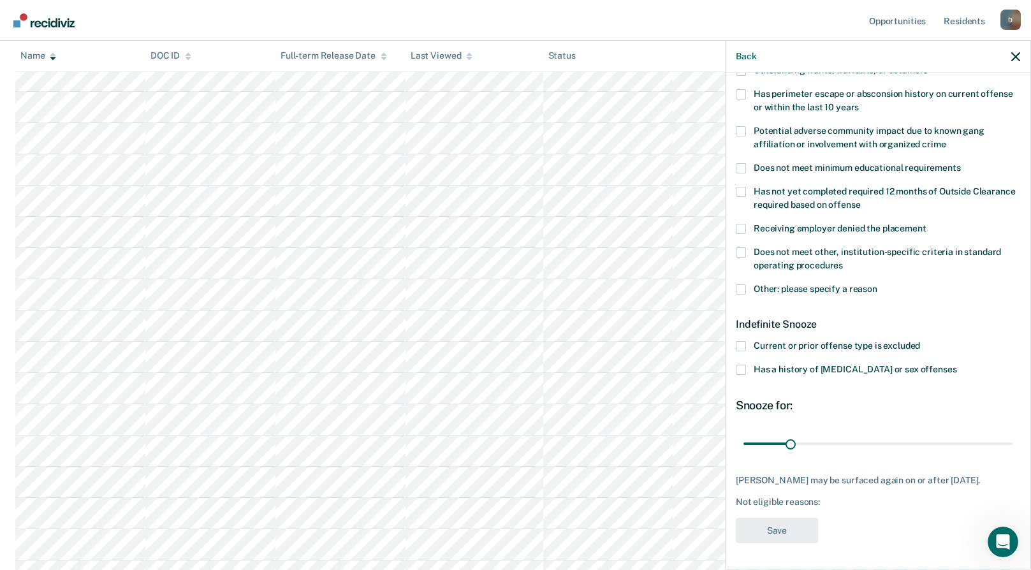
click at [745, 365] on span at bounding box center [741, 370] width 10 height 10
click at [956, 365] on input "Has a history of [MEDICAL_DATA] or sex offenses" at bounding box center [956, 365] width 0 height 0
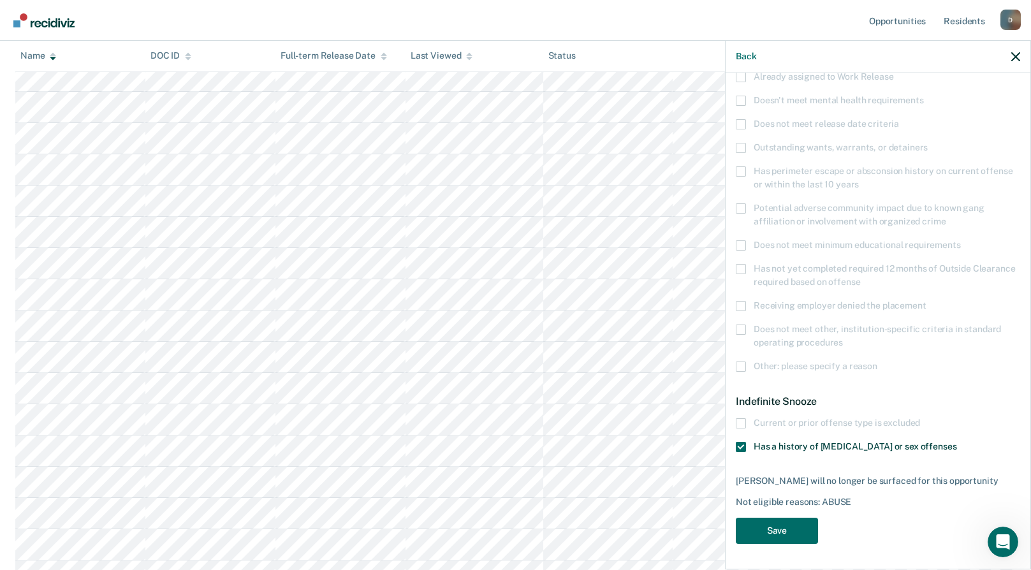
scroll to position [120, 0]
click at [789, 530] on button "Save" at bounding box center [777, 532] width 82 height 26
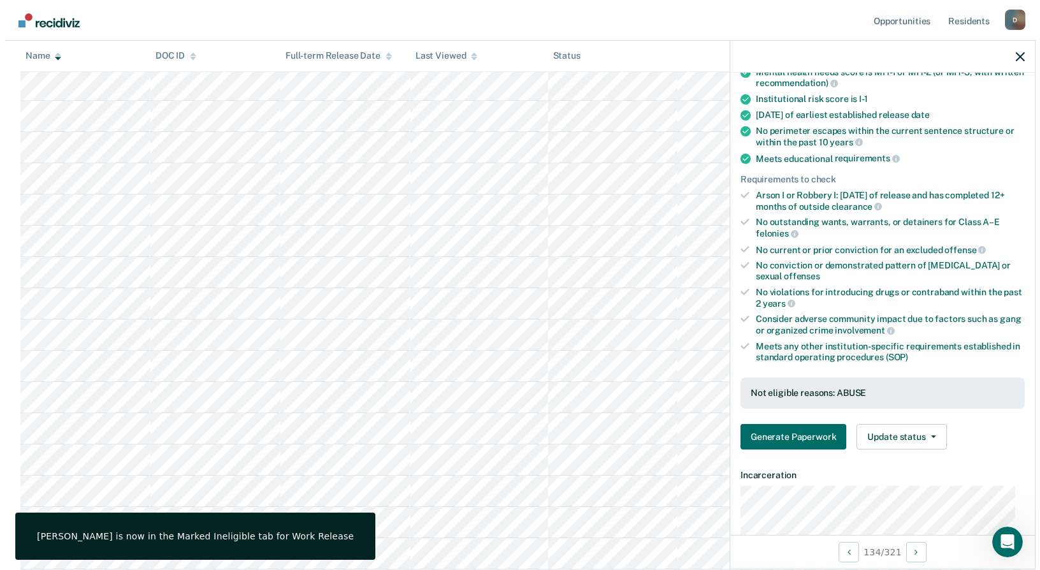
scroll to position [0, 0]
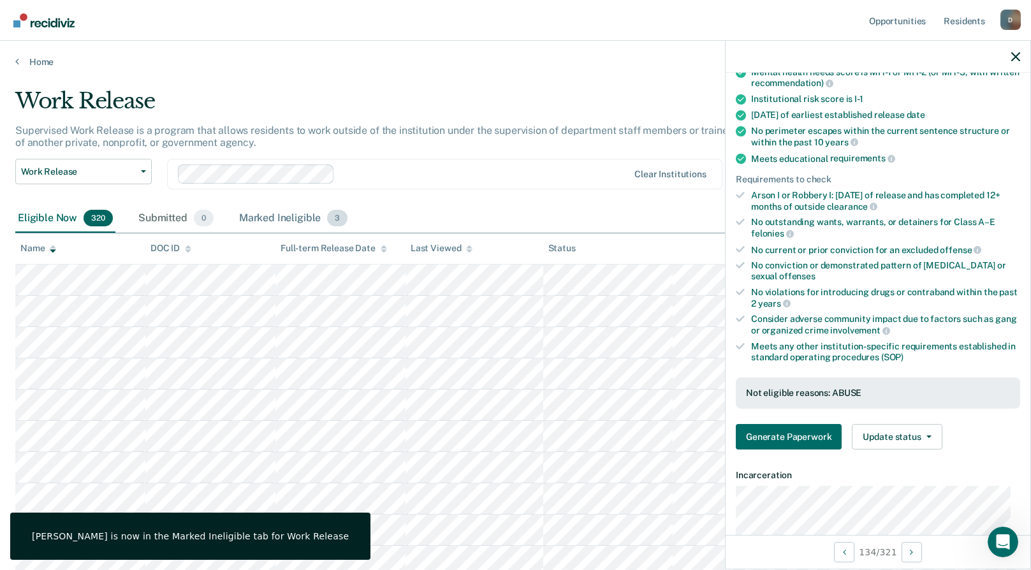
click at [275, 217] on div "Marked Ineligible 3" at bounding box center [294, 219] width 114 height 28
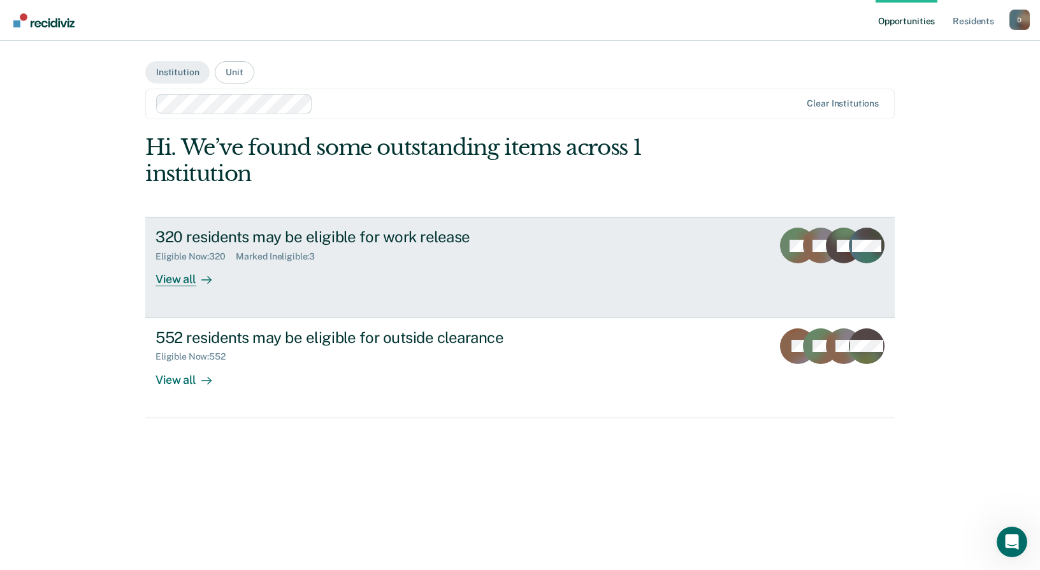
click at [217, 247] on div "Eligible Now : 320 Marked Ineligible : 3" at bounding box center [380, 254] width 448 height 16
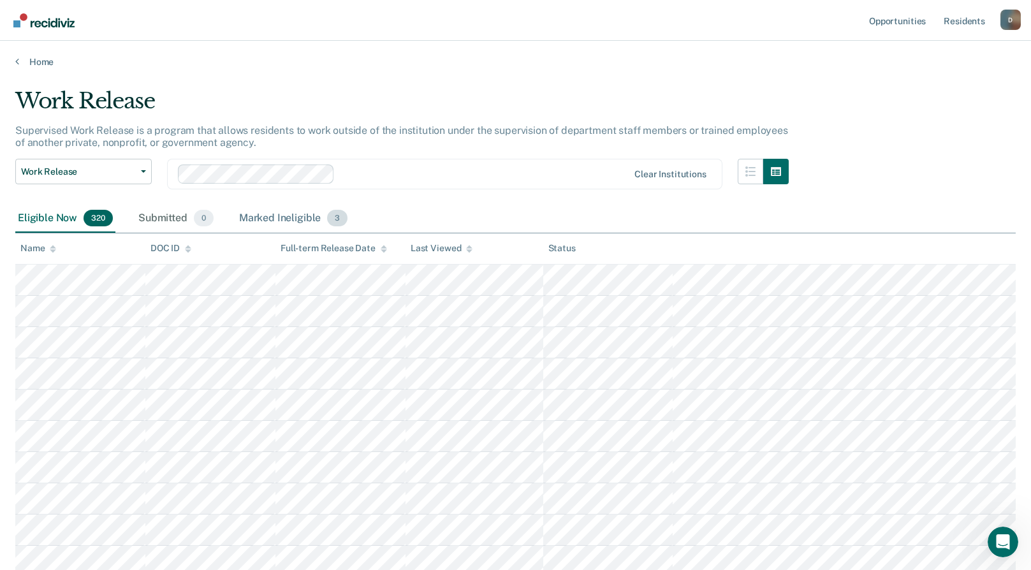
click at [272, 219] on div "Marked Ineligible 3" at bounding box center [294, 219] width 114 height 28
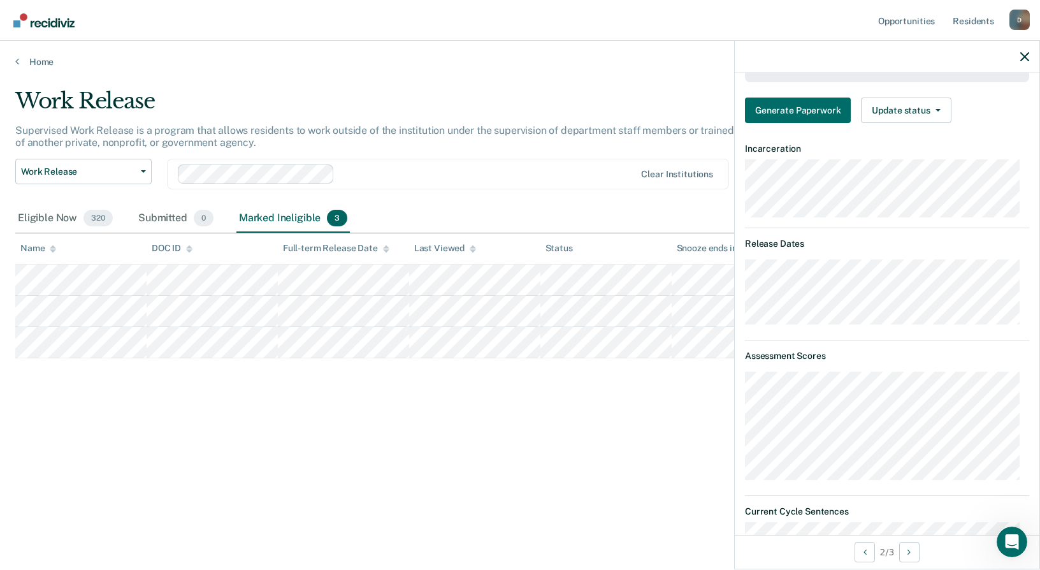
scroll to position [574, 0]
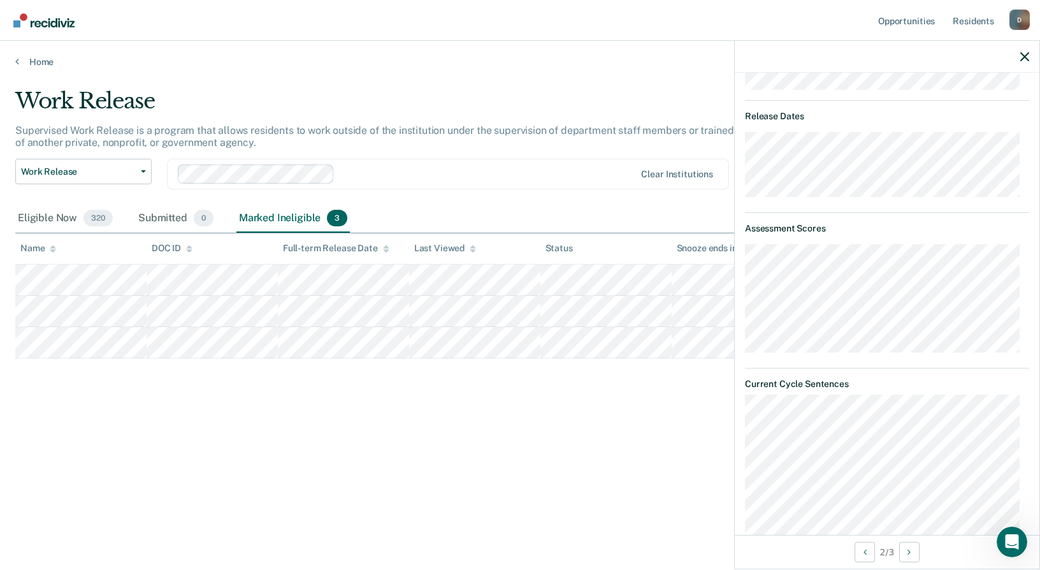
click at [604, 437] on div "Work Release Supervised Work Release is a program that allows residents to work…" at bounding box center [520, 281] width 1010 height 386
click at [490, 85] on main "Work Release Supervised Work Release is a program that allows residents to work…" at bounding box center [520, 317] width 1040 height 499
click at [38, 213] on div "Eligible Now 320" at bounding box center [65, 219] width 100 height 28
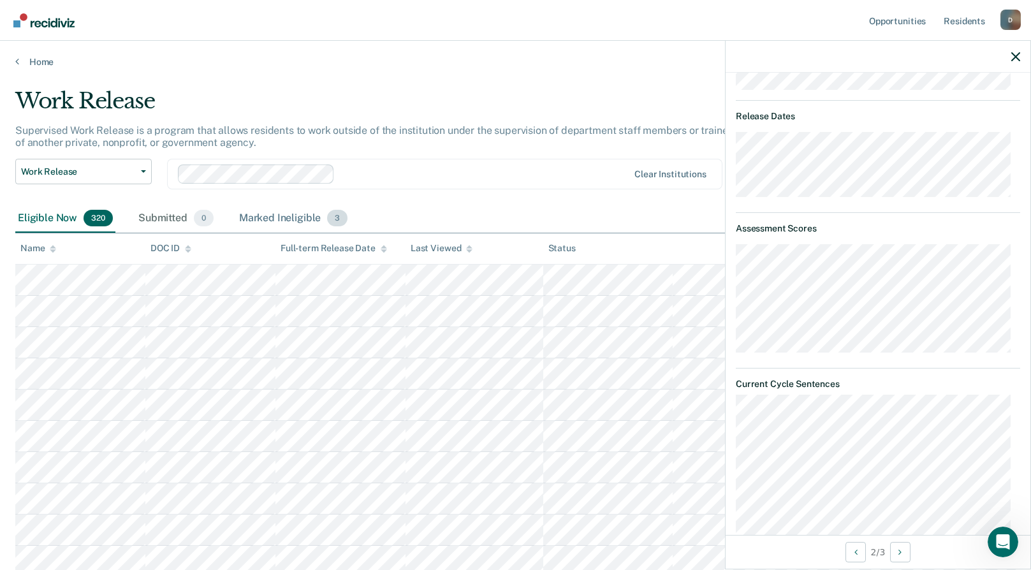
click at [277, 222] on div "Marked Ineligible 3" at bounding box center [294, 219] width 114 height 28
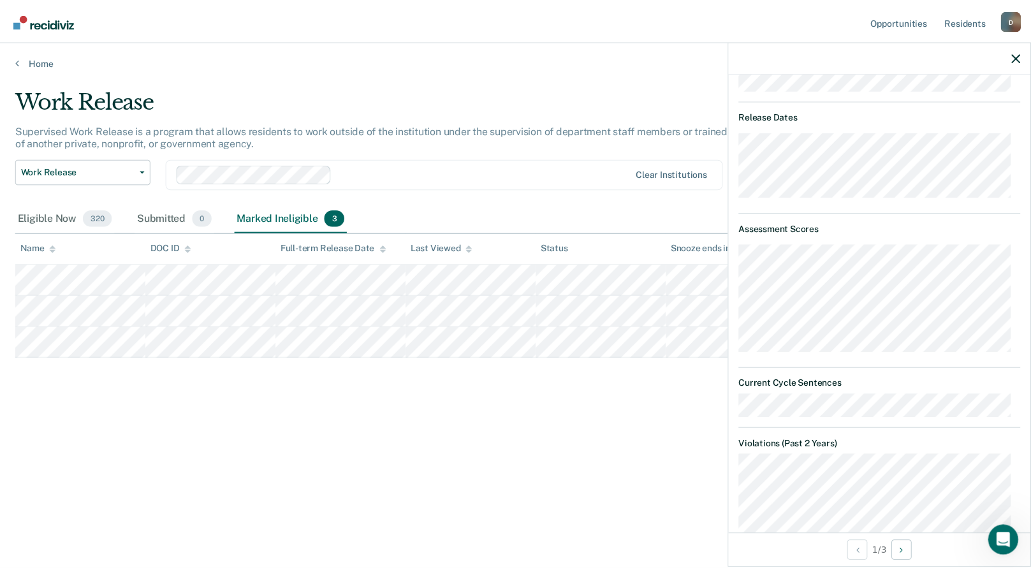
scroll to position [638, 0]
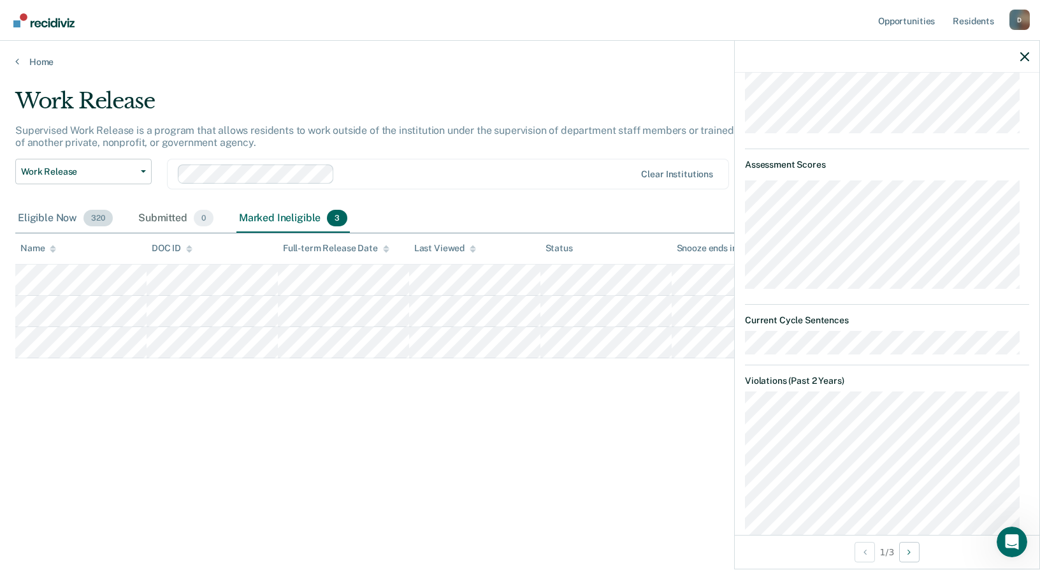
click at [52, 215] on div "Eligible Now 320" at bounding box center [65, 219] width 100 height 28
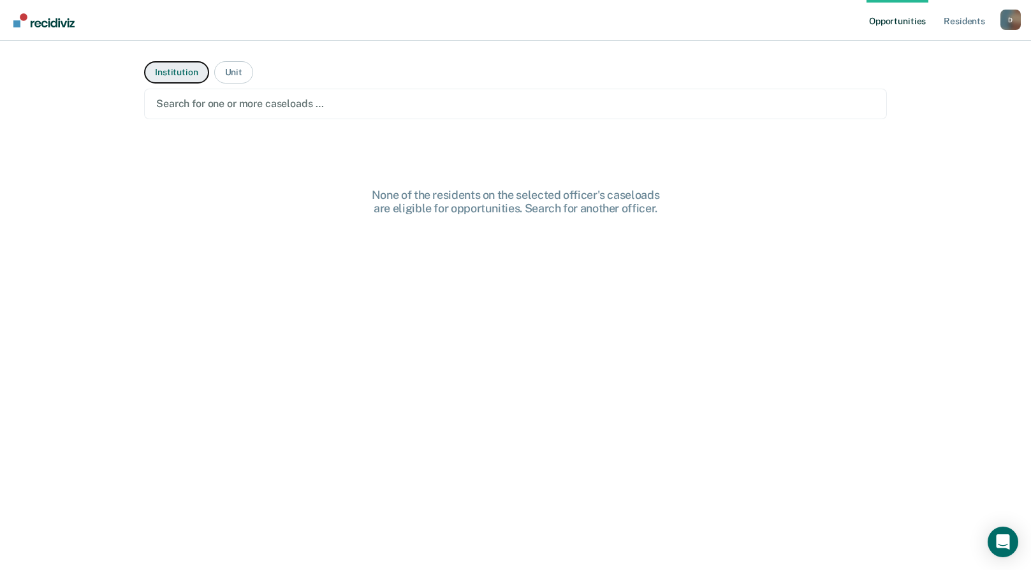
click at [175, 75] on button "Institution" at bounding box center [176, 72] width 64 height 22
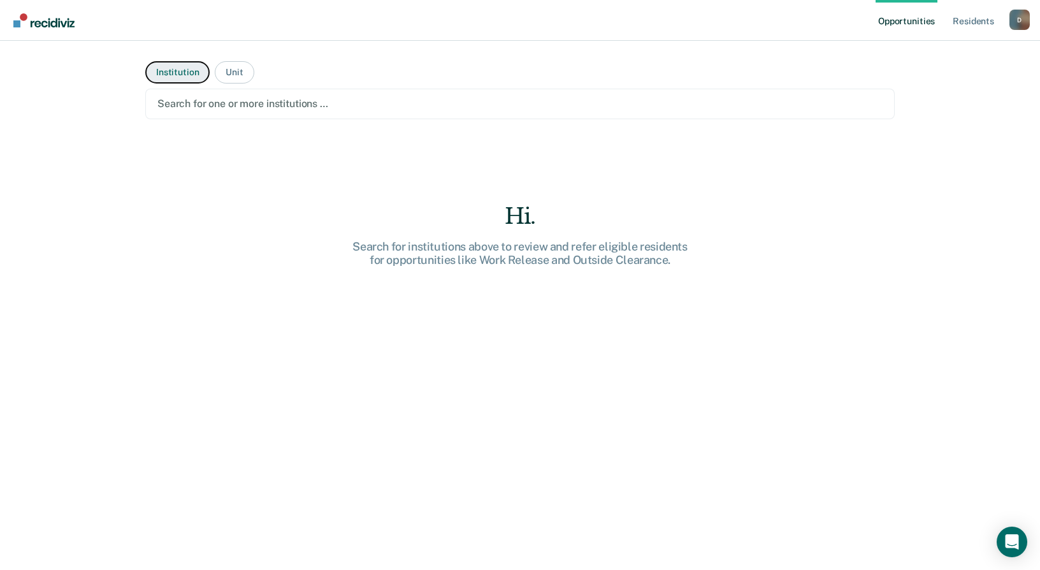
click at [188, 74] on button "Institution" at bounding box center [177, 72] width 64 height 22
click at [182, 71] on button "Institution" at bounding box center [177, 72] width 64 height 22
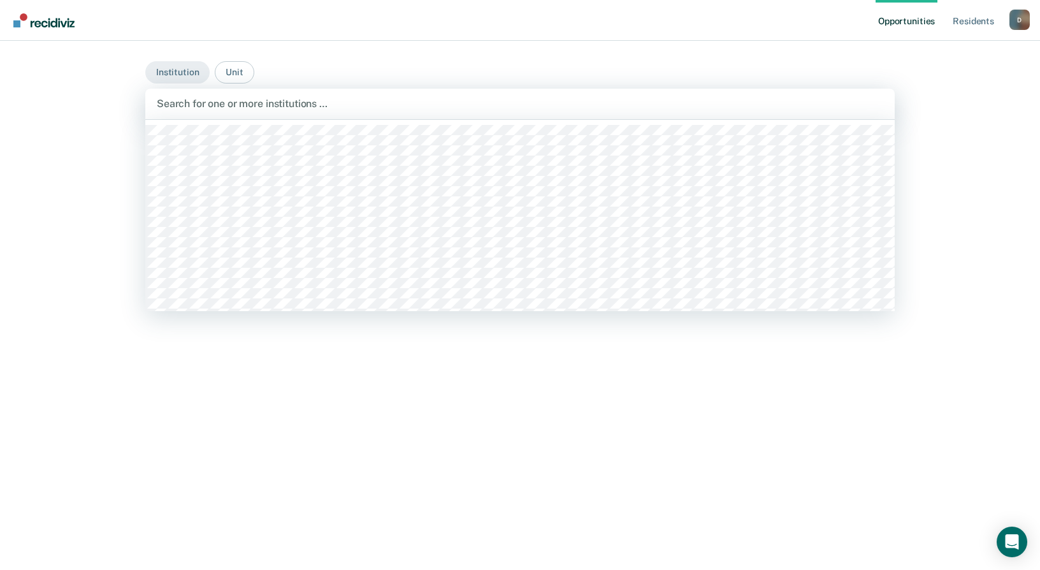
click at [194, 106] on div at bounding box center [520, 103] width 727 height 15
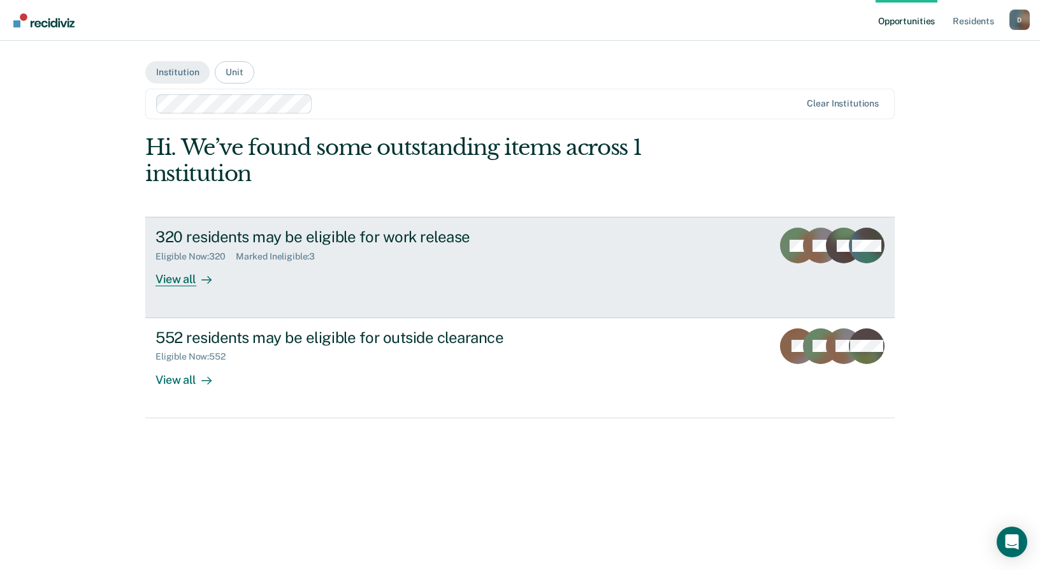
click at [249, 239] on div "320 residents may be eligible for work release" at bounding box center [380, 237] width 448 height 18
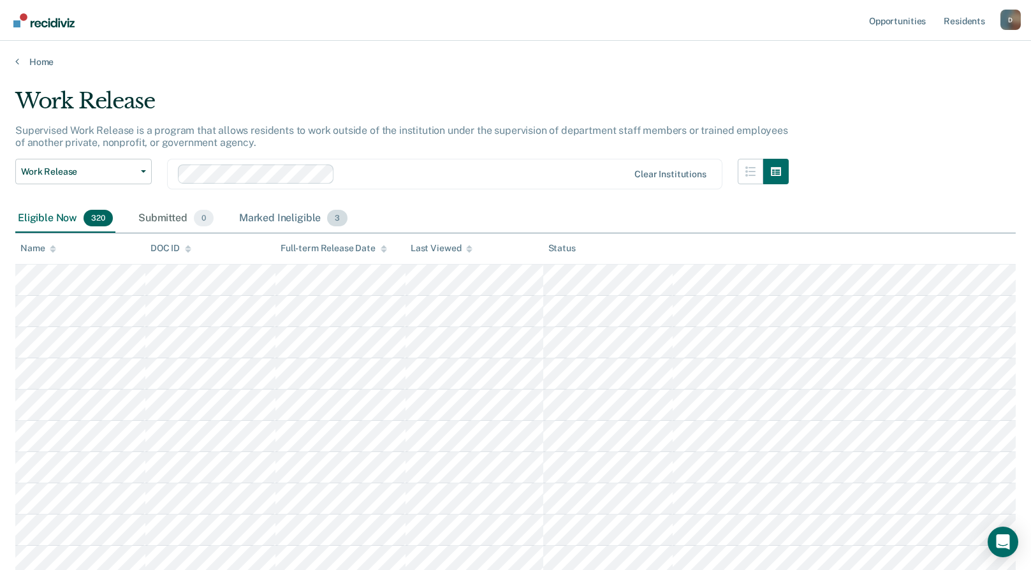
click at [257, 218] on div "Marked Ineligible 3" at bounding box center [294, 219] width 114 height 28
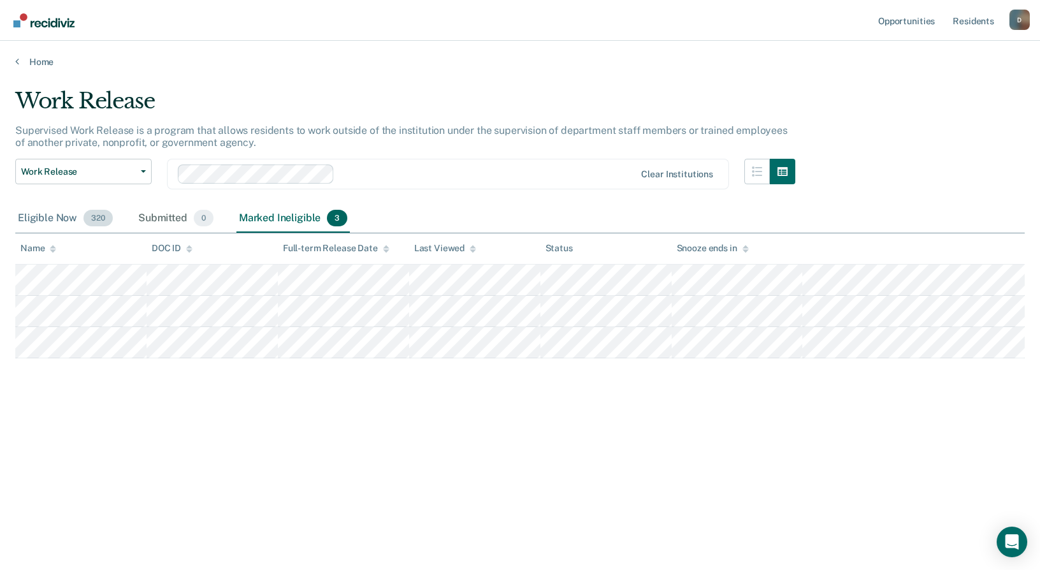
click at [29, 224] on div "Eligible Now 320" at bounding box center [65, 219] width 100 height 28
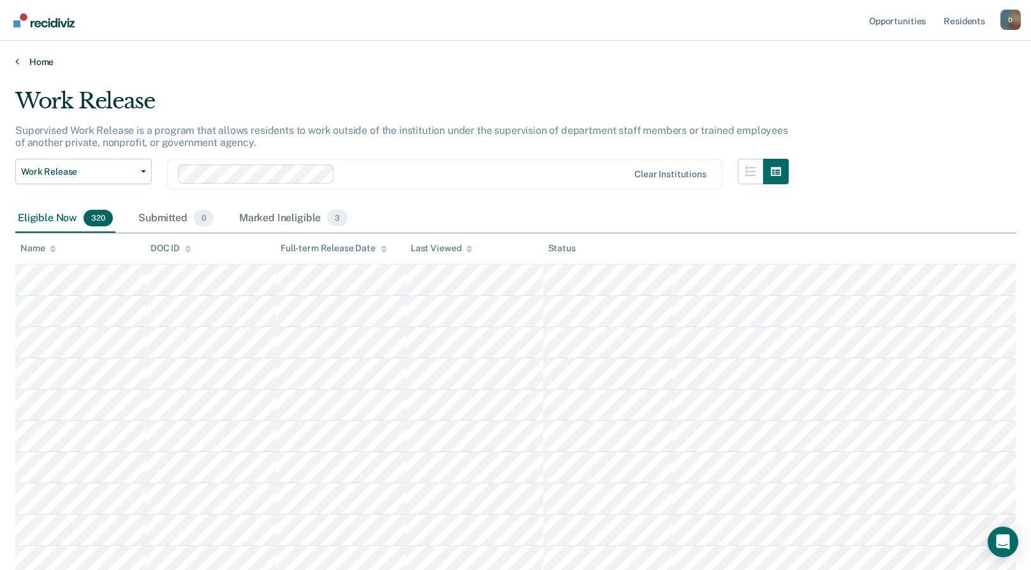
click at [31, 58] on link "Home" at bounding box center [515, 61] width 1000 height 11
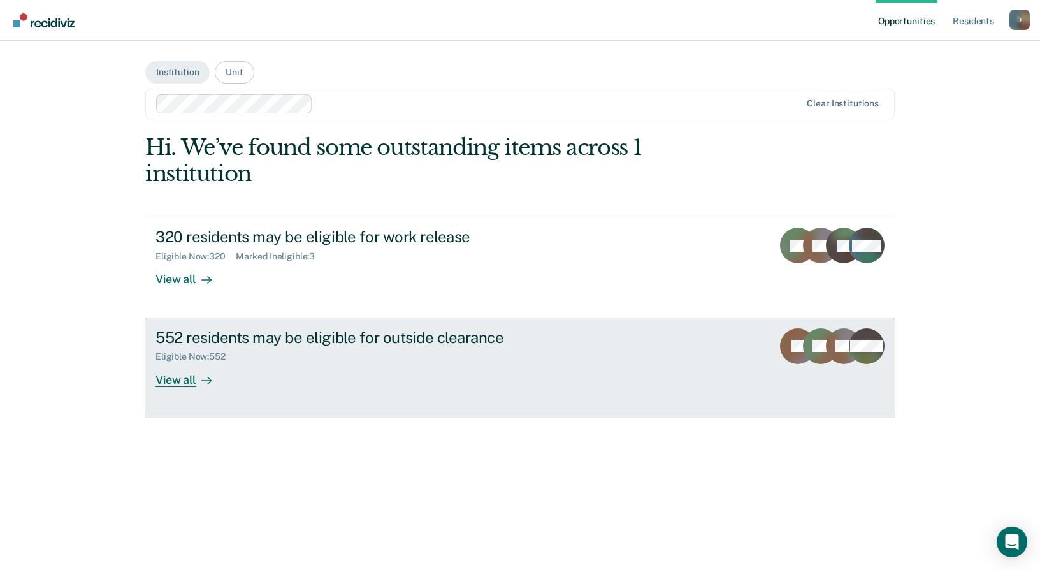
click at [254, 343] on div "552 residents may be eligible for outside clearance" at bounding box center [380, 337] width 448 height 18
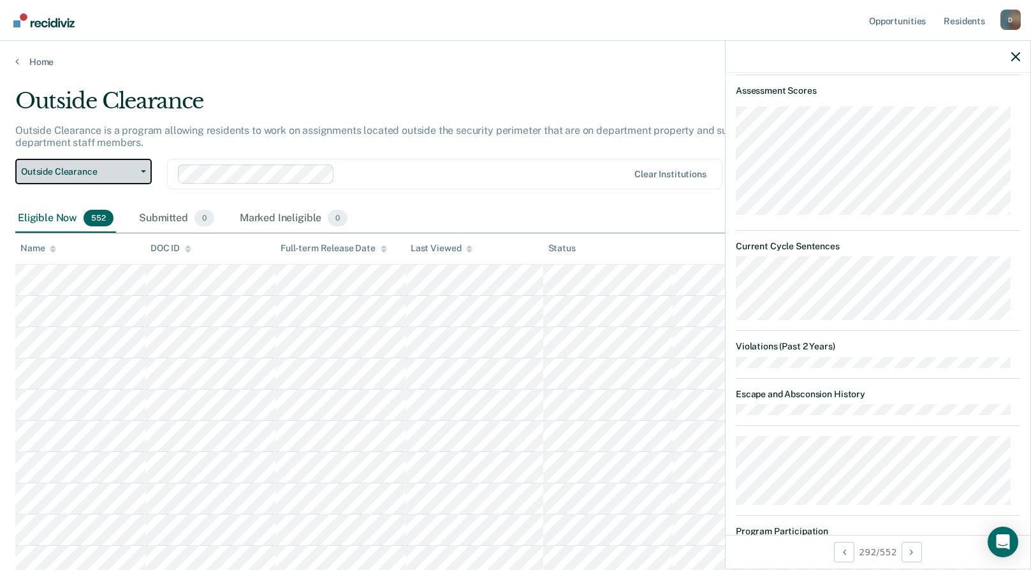
click at [135, 173] on span "Outside Clearance" at bounding box center [78, 171] width 115 height 11
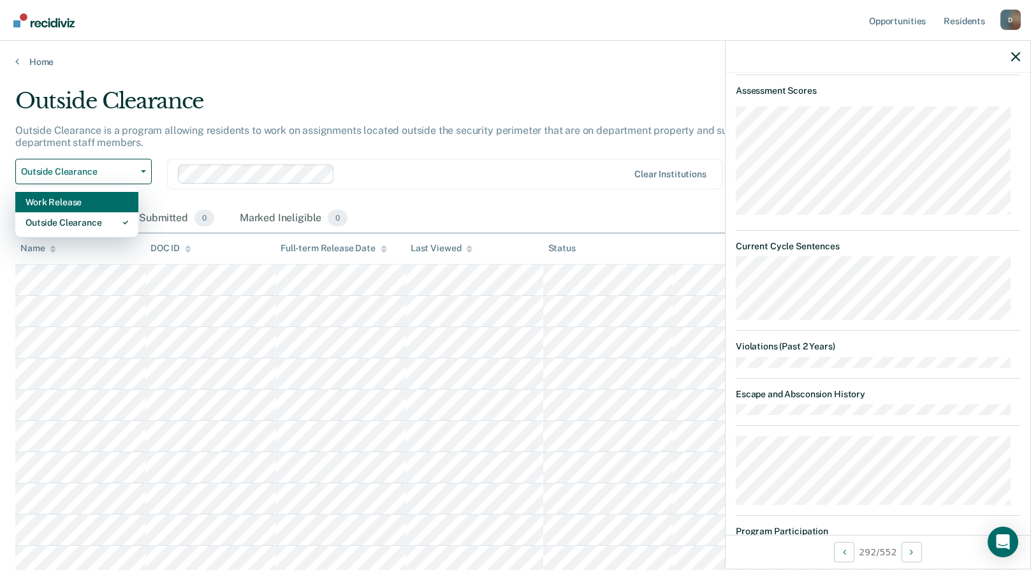
click at [108, 206] on div "Work Release" at bounding box center [77, 202] width 103 height 20
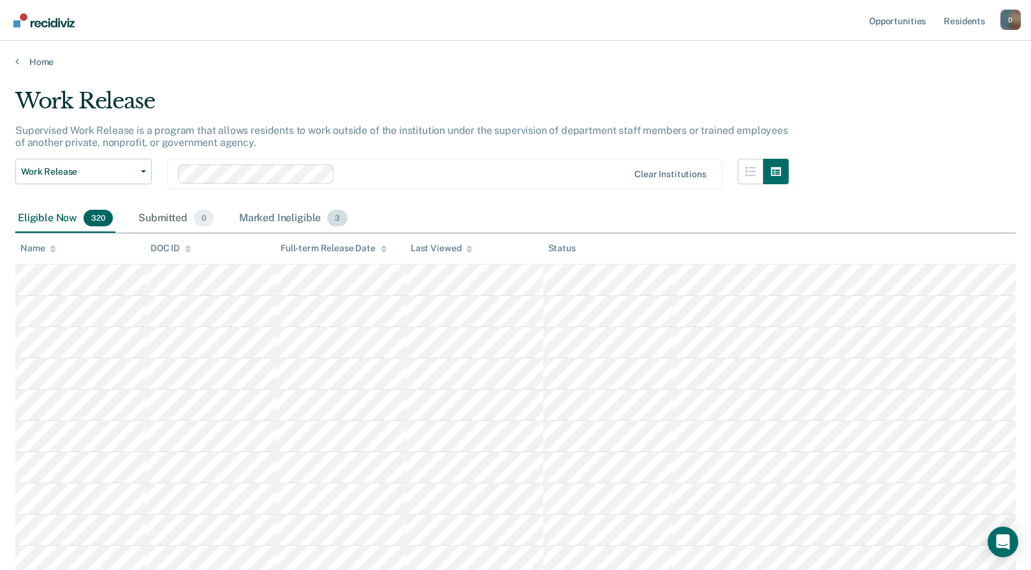
click at [283, 217] on div "Marked Ineligible 3" at bounding box center [294, 219] width 114 height 28
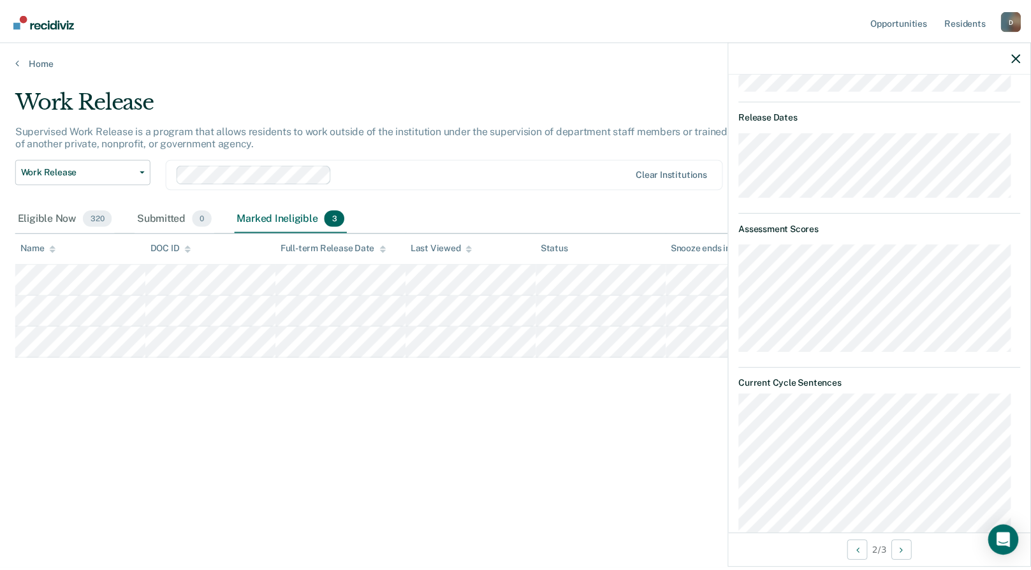
scroll to position [638, 0]
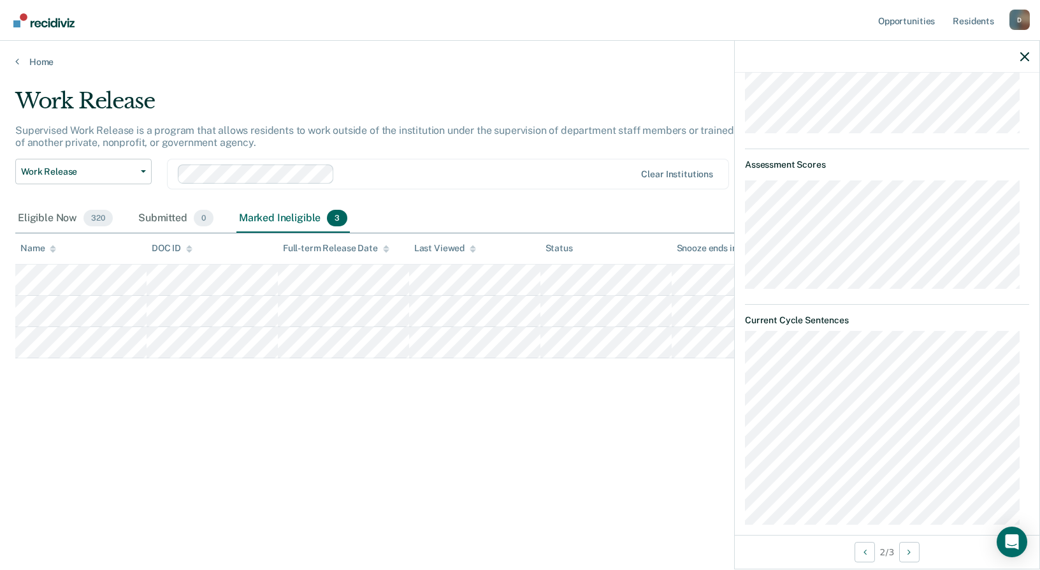
click at [428, 412] on div "Work Release Supervised Work Release is a program that allows residents to work…" at bounding box center [520, 281] width 1010 height 386
click at [59, 218] on div "Eligible Now 320" at bounding box center [65, 219] width 100 height 28
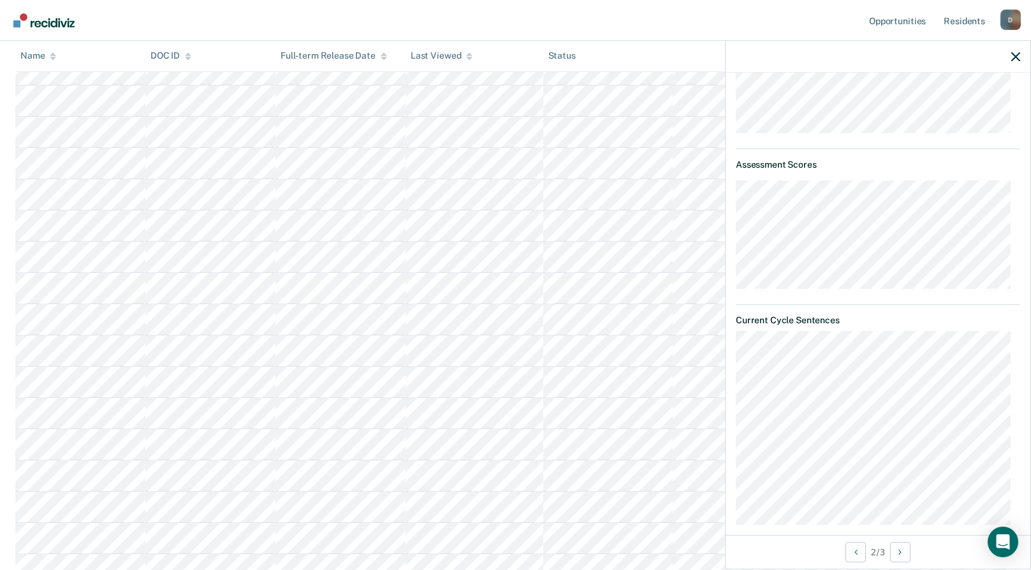
scroll to position [956, 0]
click at [1016, 57] on icon "button" at bounding box center [1015, 56] width 9 height 9
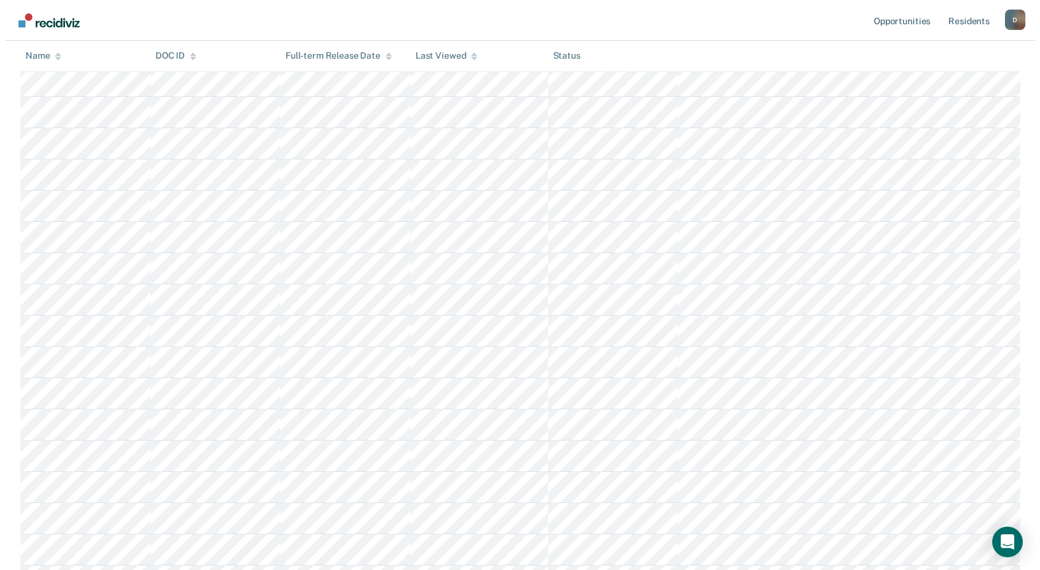
scroll to position [0, 0]
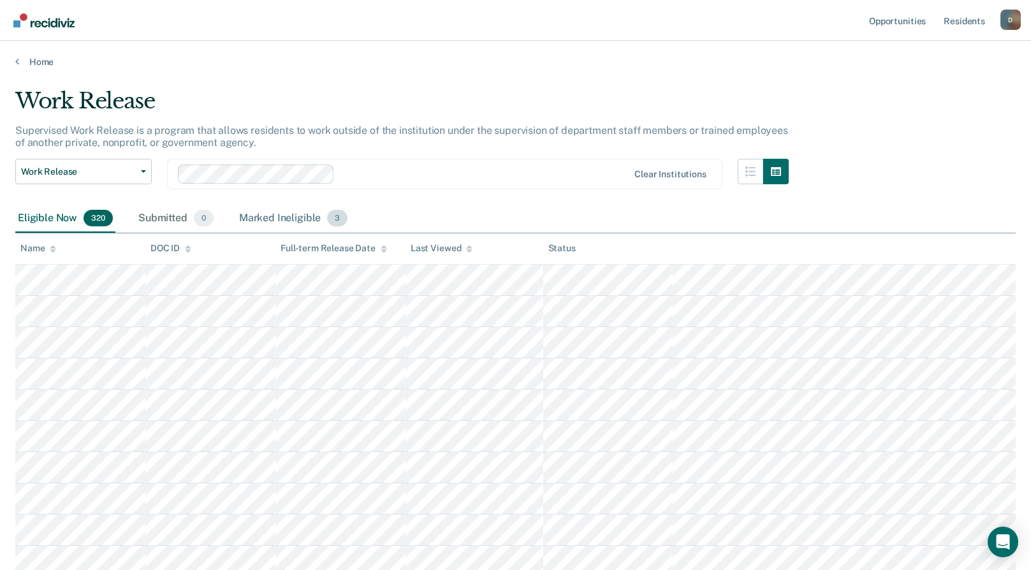
click at [291, 213] on div "Marked Ineligible 3" at bounding box center [294, 219] width 114 height 28
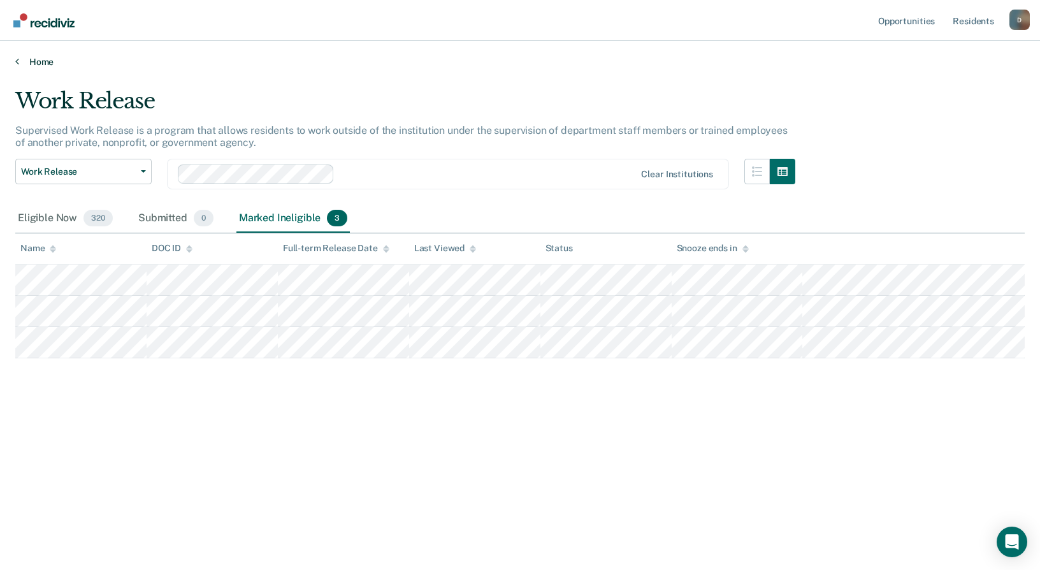
click at [37, 56] on link "Home" at bounding box center [520, 61] width 1010 height 11
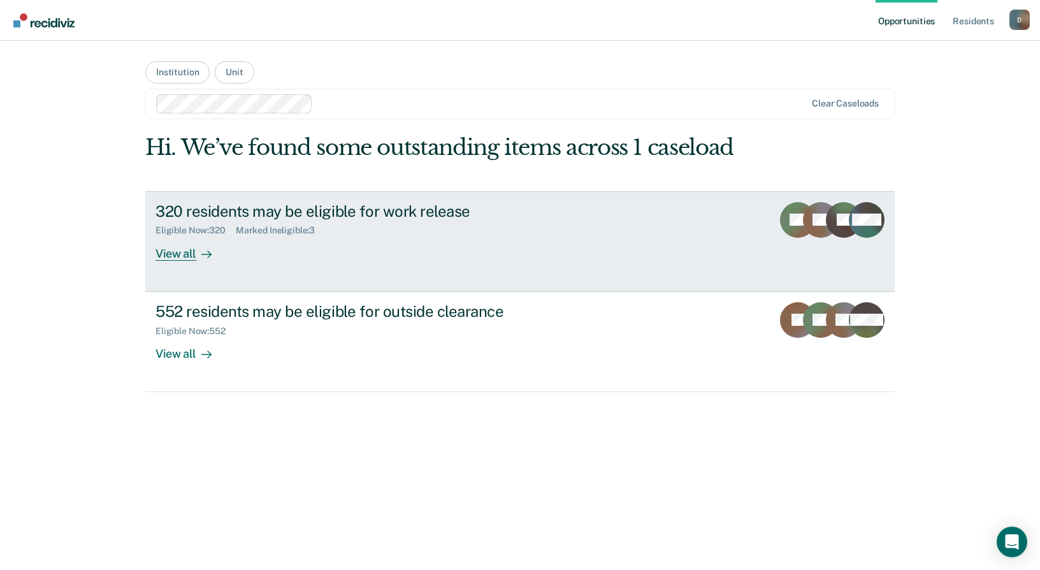
click at [264, 219] on div "320 residents may be eligible for work release" at bounding box center [380, 211] width 448 height 18
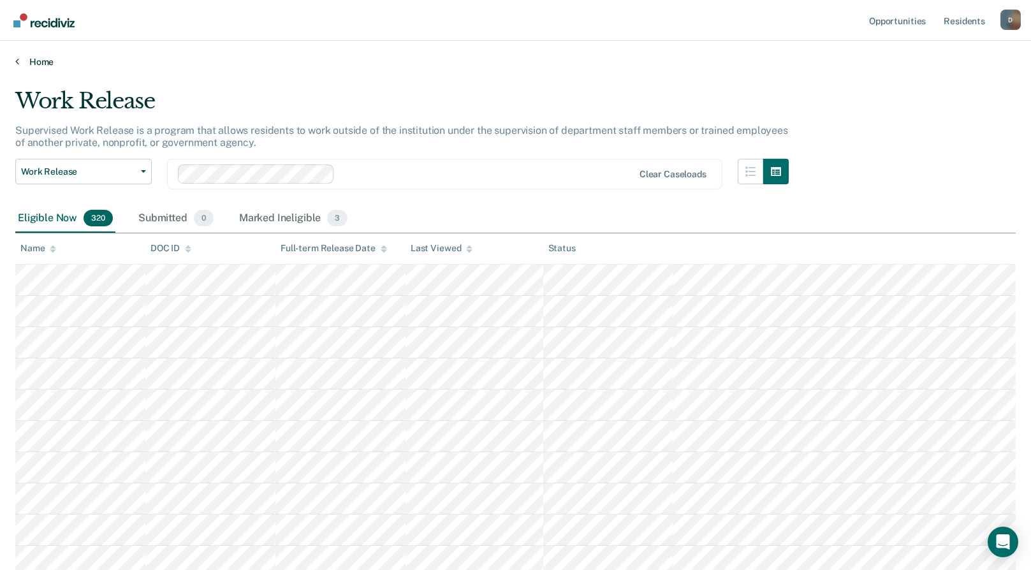
click at [27, 61] on link "Home" at bounding box center [515, 61] width 1000 height 11
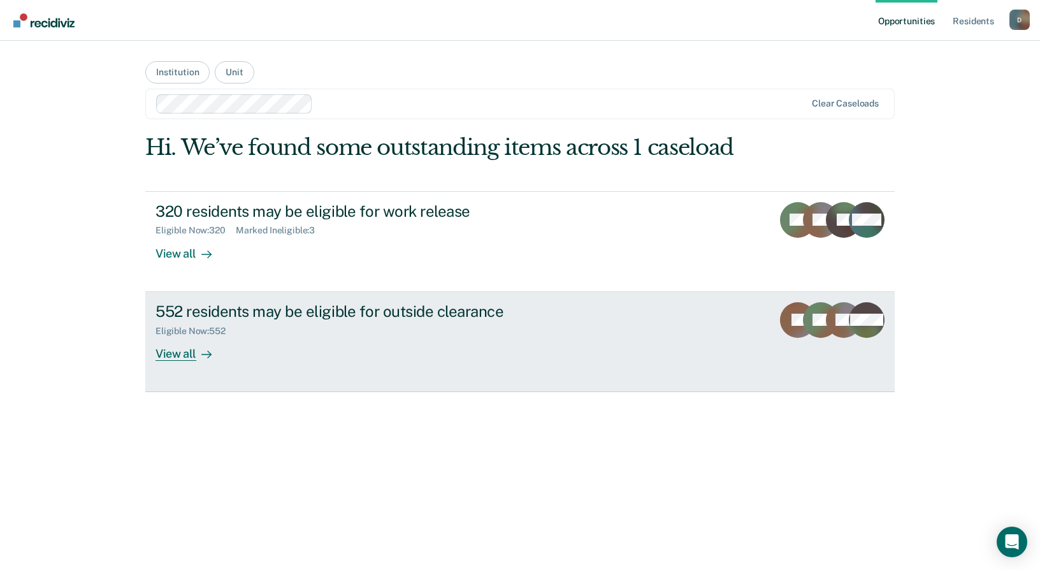
click at [298, 314] on div "552 residents may be eligible for outside clearance" at bounding box center [380, 311] width 448 height 18
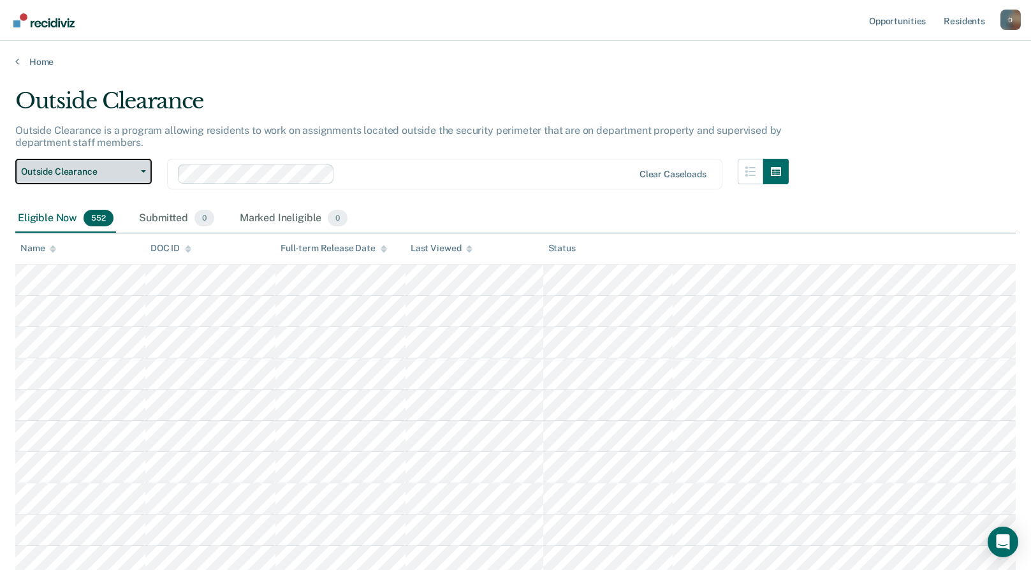
drag, startPoint x: 126, startPoint y: 173, endPoint x: 116, endPoint y: 179, distance: 11.2
click at [126, 173] on span "Outside Clearance" at bounding box center [78, 171] width 115 height 11
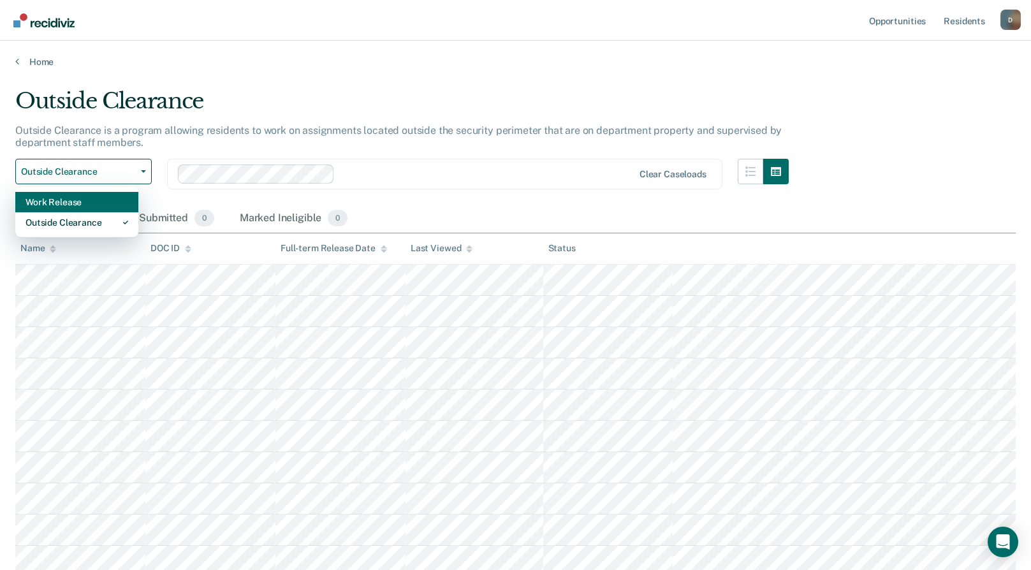
click at [103, 203] on div "Work Release" at bounding box center [77, 202] width 103 height 20
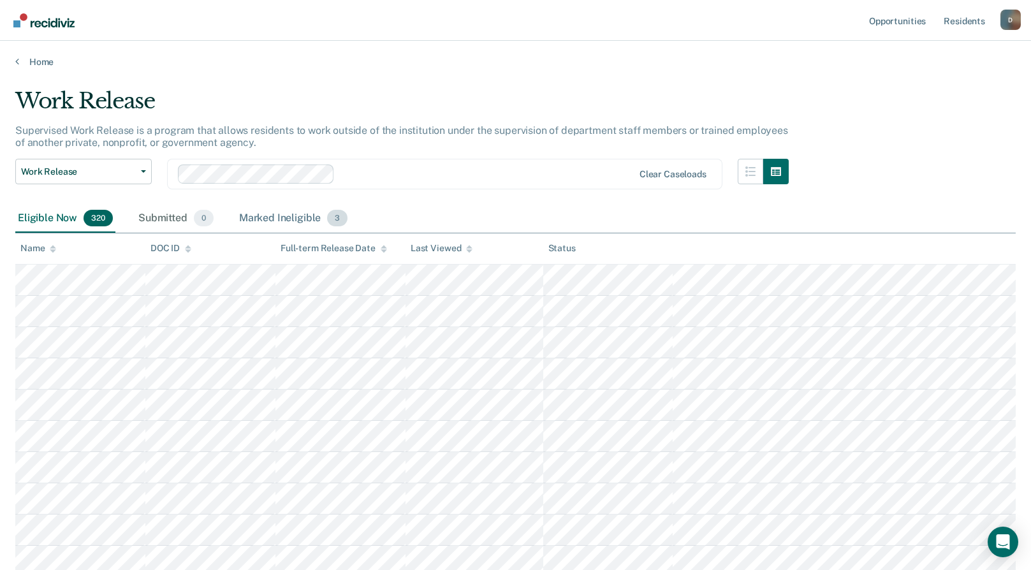
click at [288, 215] on div "Marked Ineligible 3" at bounding box center [294, 219] width 114 height 28
